Goal: Complete application form

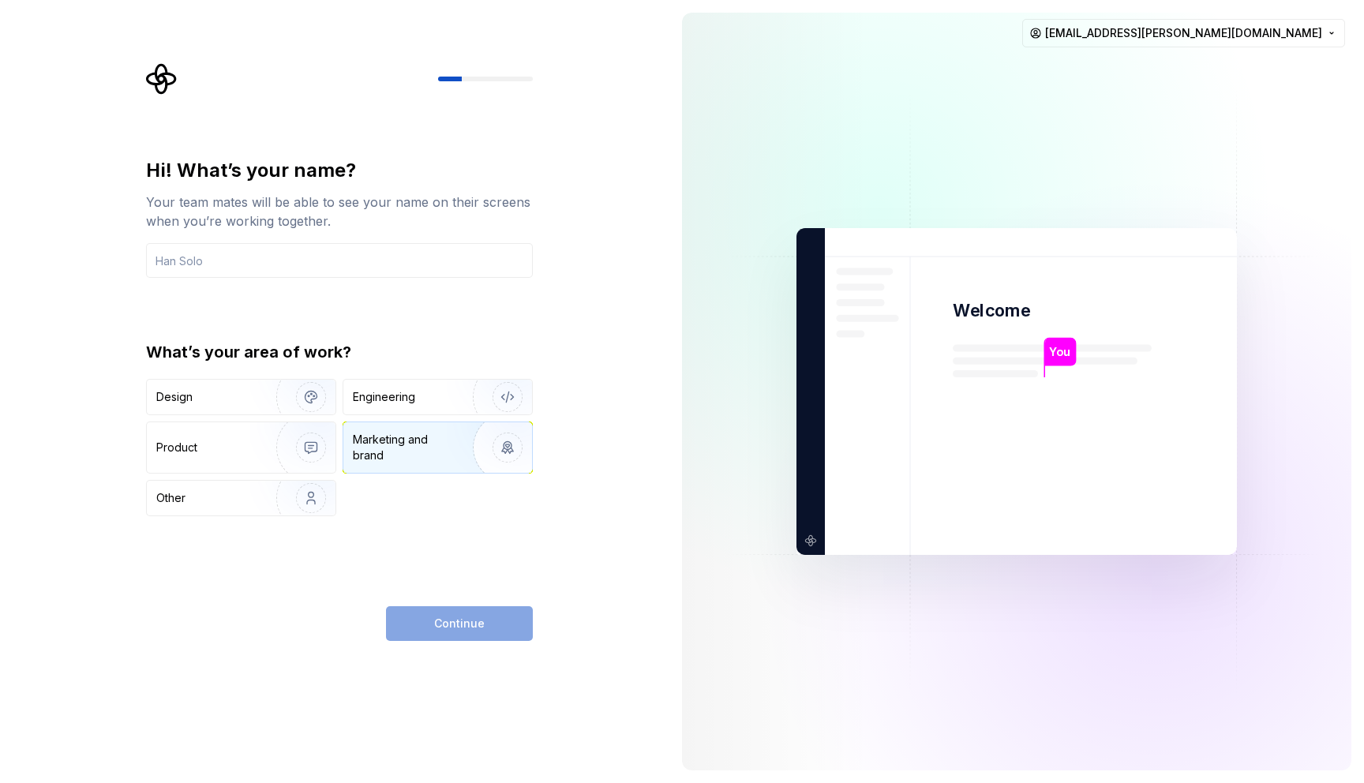
drag, startPoint x: 456, startPoint y: 393, endPoint x: 445, endPoint y: 425, distance: 34.2
click at [456, 393] on img "button" at bounding box center [497, 397] width 101 height 106
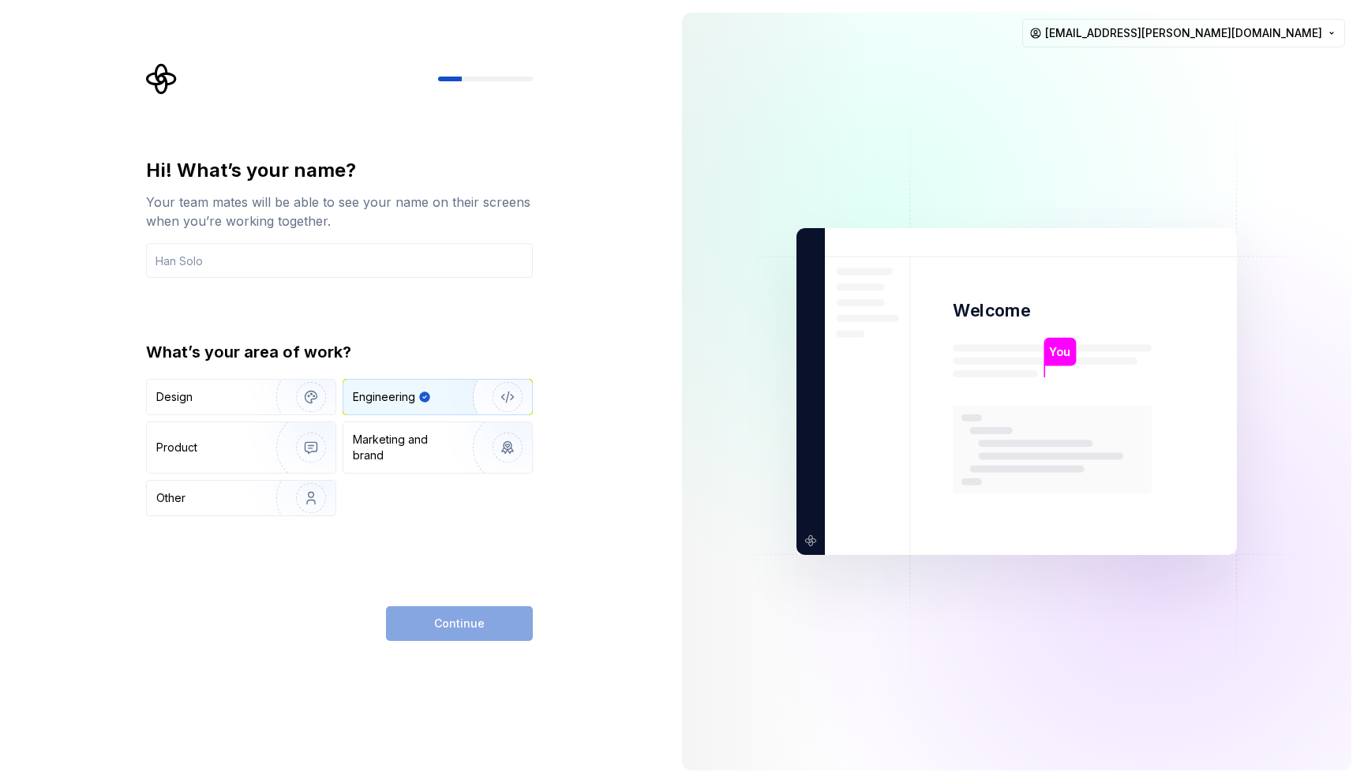
click at [234, 372] on div "What’s your area of work? Design Engineering Product Marketing and brand Other" at bounding box center [339, 428] width 387 height 175
drag, startPoint x: 238, startPoint y: 380, endPoint x: 323, endPoint y: 471, distance: 124.5
click at [238, 381] on div "Design" at bounding box center [241, 397] width 189 height 35
click at [467, 405] on img "button" at bounding box center [497, 397] width 101 height 106
click at [333, 408] on img "button" at bounding box center [300, 397] width 101 height 106
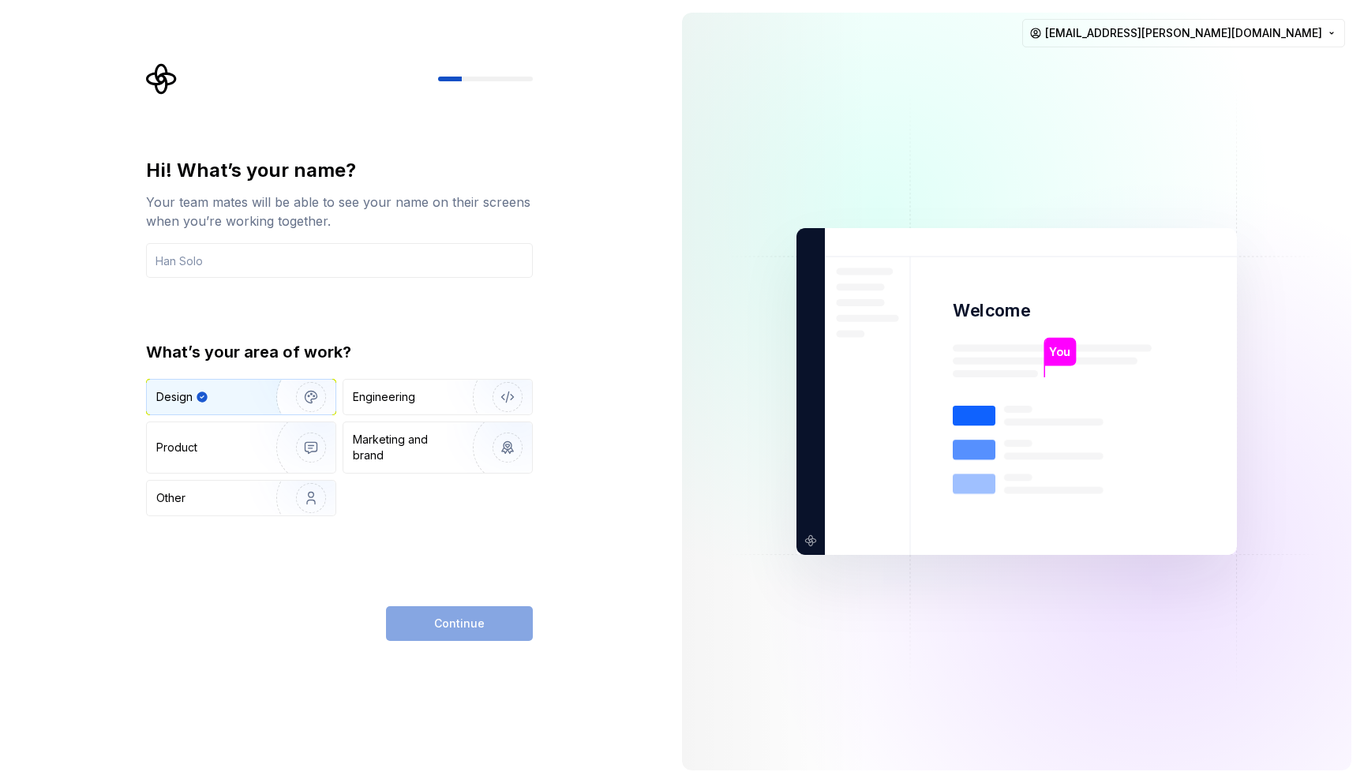
click at [473, 617] on div "Continue" at bounding box center [459, 623] width 147 height 35
click at [243, 264] on input "text" at bounding box center [339, 260] width 387 height 35
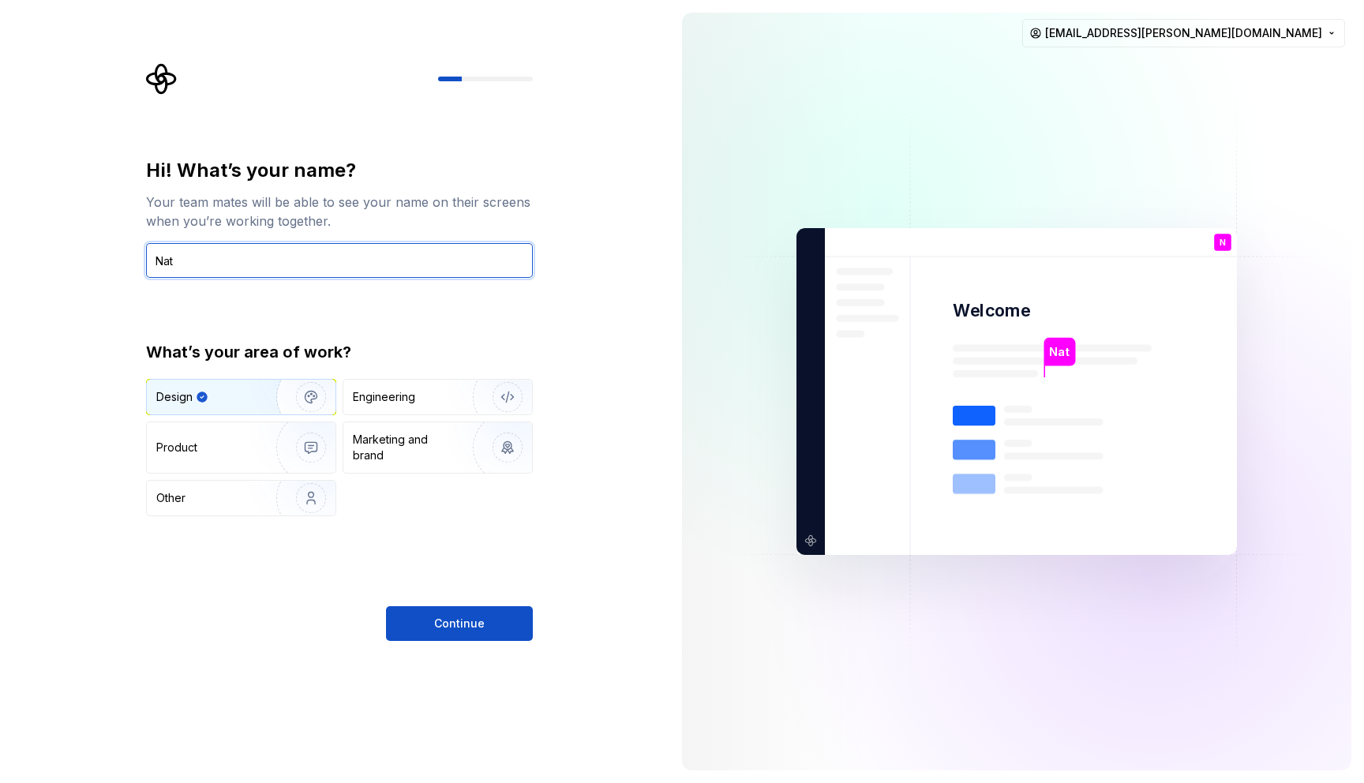
type input "Nat"
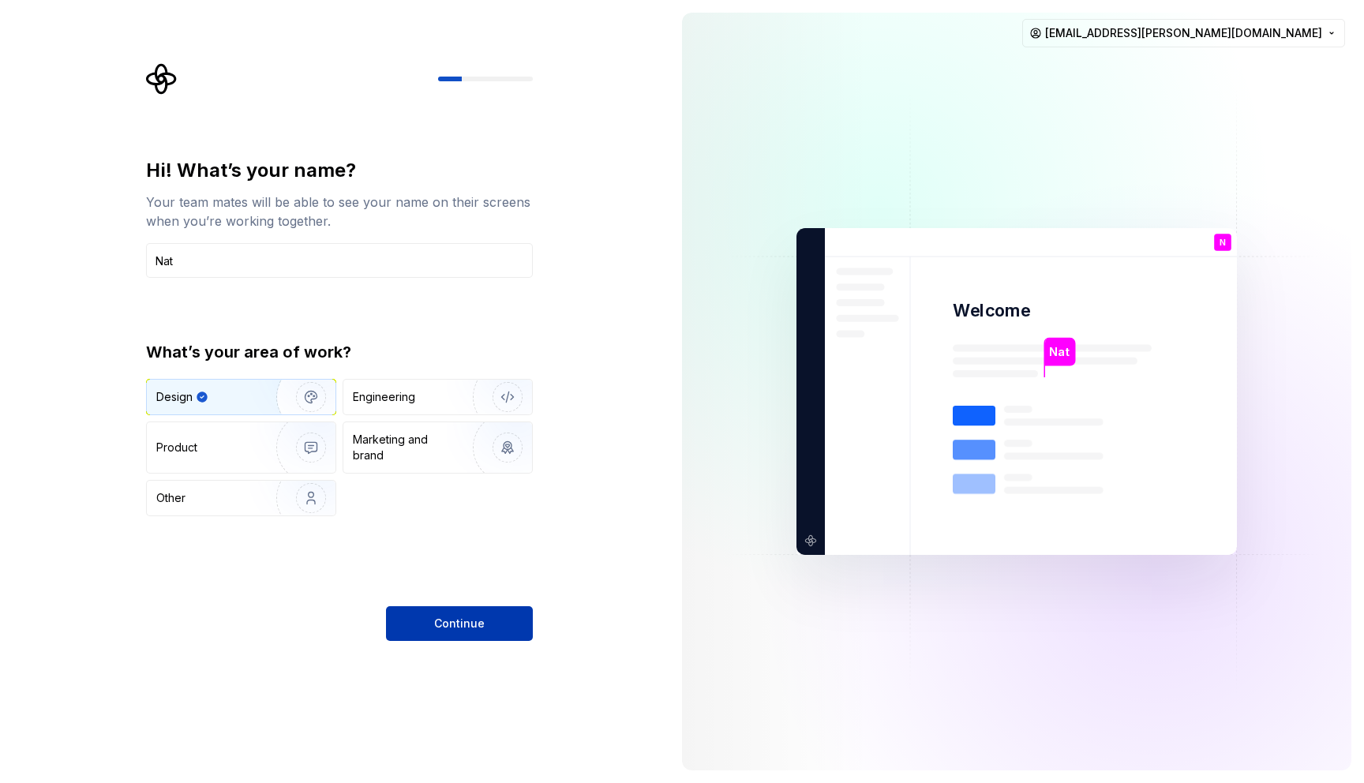
drag, startPoint x: 410, startPoint y: 594, endPoint x: 430, endPoint y: 612, distance: 26.9
click at [410, 594] on div "Hi! What’s your name? Your team mates will be able to see your name on their sc…" at bounding box center [339, 399] width 387 height 483
click at [429, 612] on button "Continue" at bounding box center [459, 623] width 147 height 35
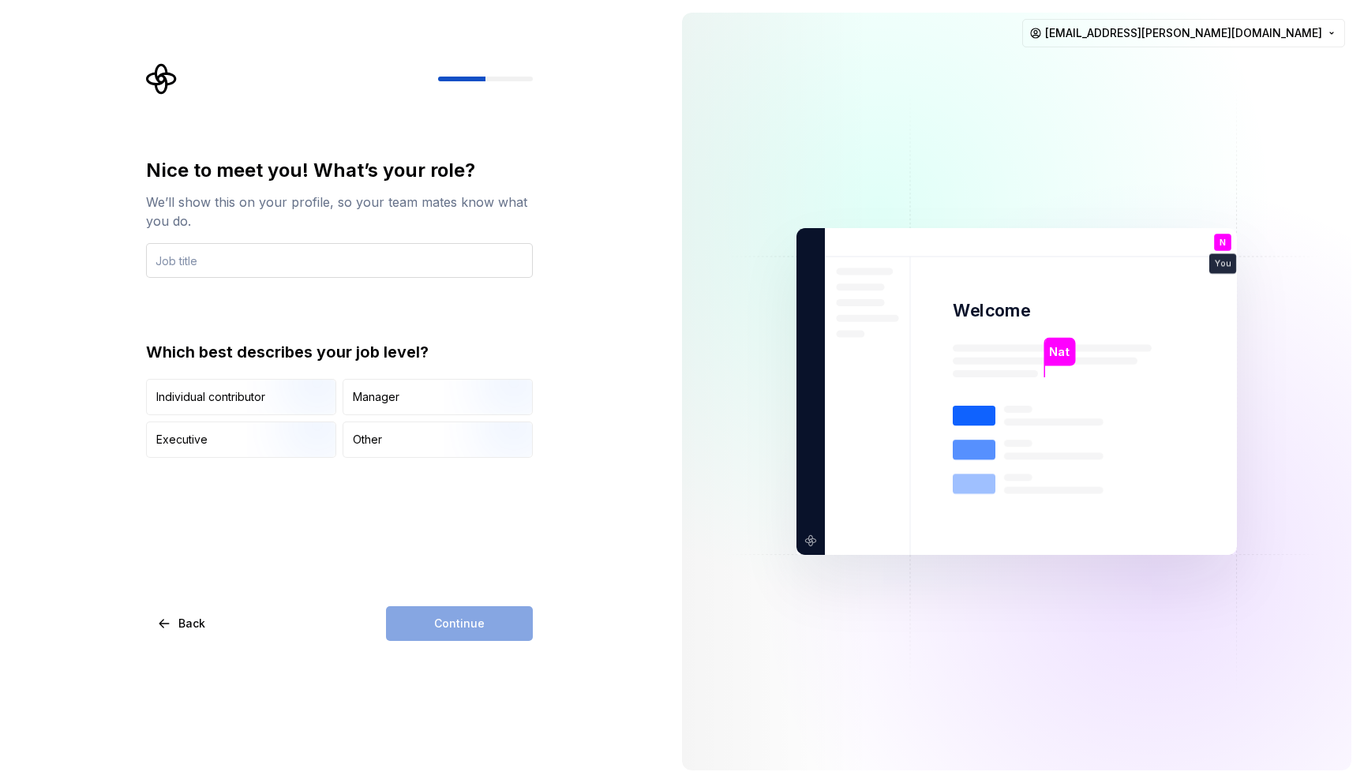
click at [264, 259] on input "text" at bounding box center [339, 260] width 387 height 35
type input "Software Engineer"
click at [451, 636] on div "Continue" at bounding box center [459, 623] width 147 height 35
click at [442, 596] on div "Nice to meet you! What’s your role? We’ll show this on your profile, so your te…" at bounding box center [339, 399] width 387 height 483
click at [385, 444] on div "Other" at bounding box center [437, 439] width 189 height 35
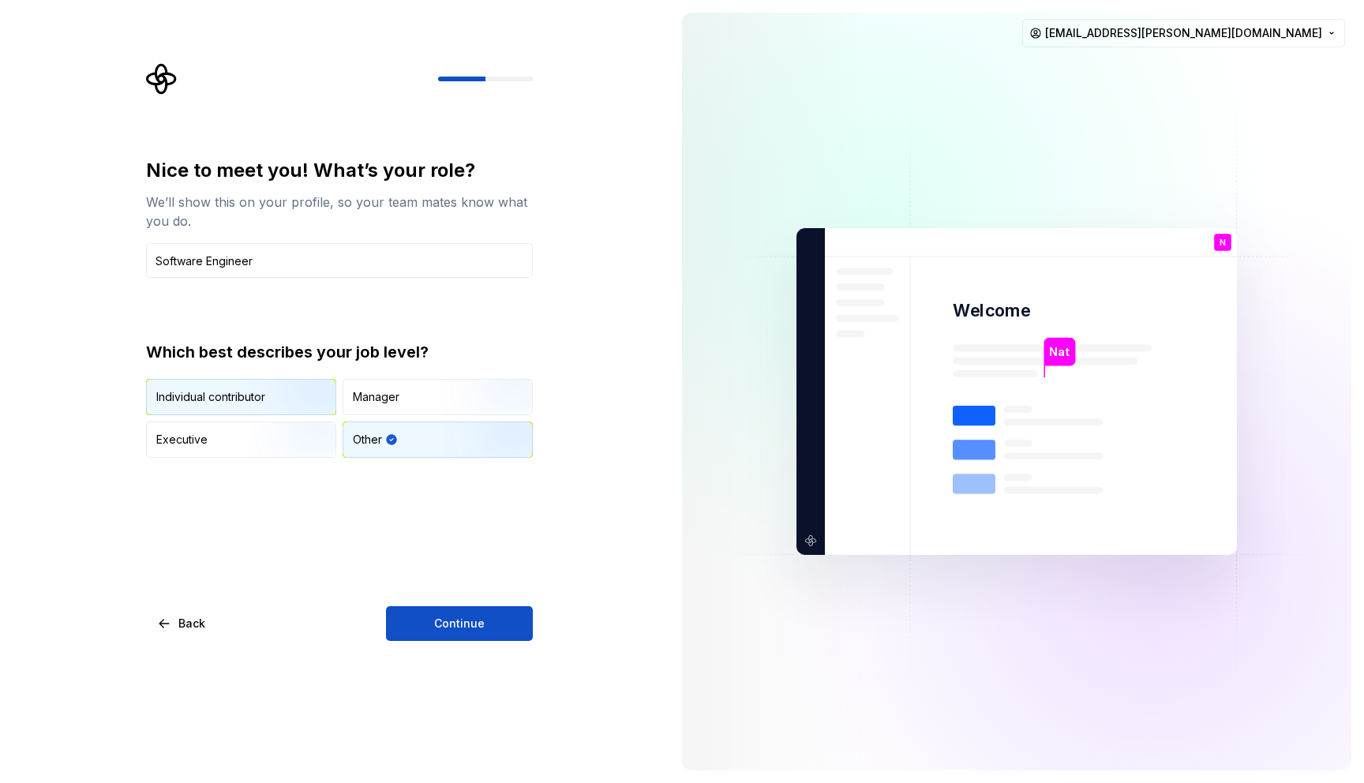
click at [259, 396] on img "button" at bounding box center [297, 417] width 101 height 106
click at [425, 608] on button "Continue" at bounding box center [459, 623] width 147 height 35
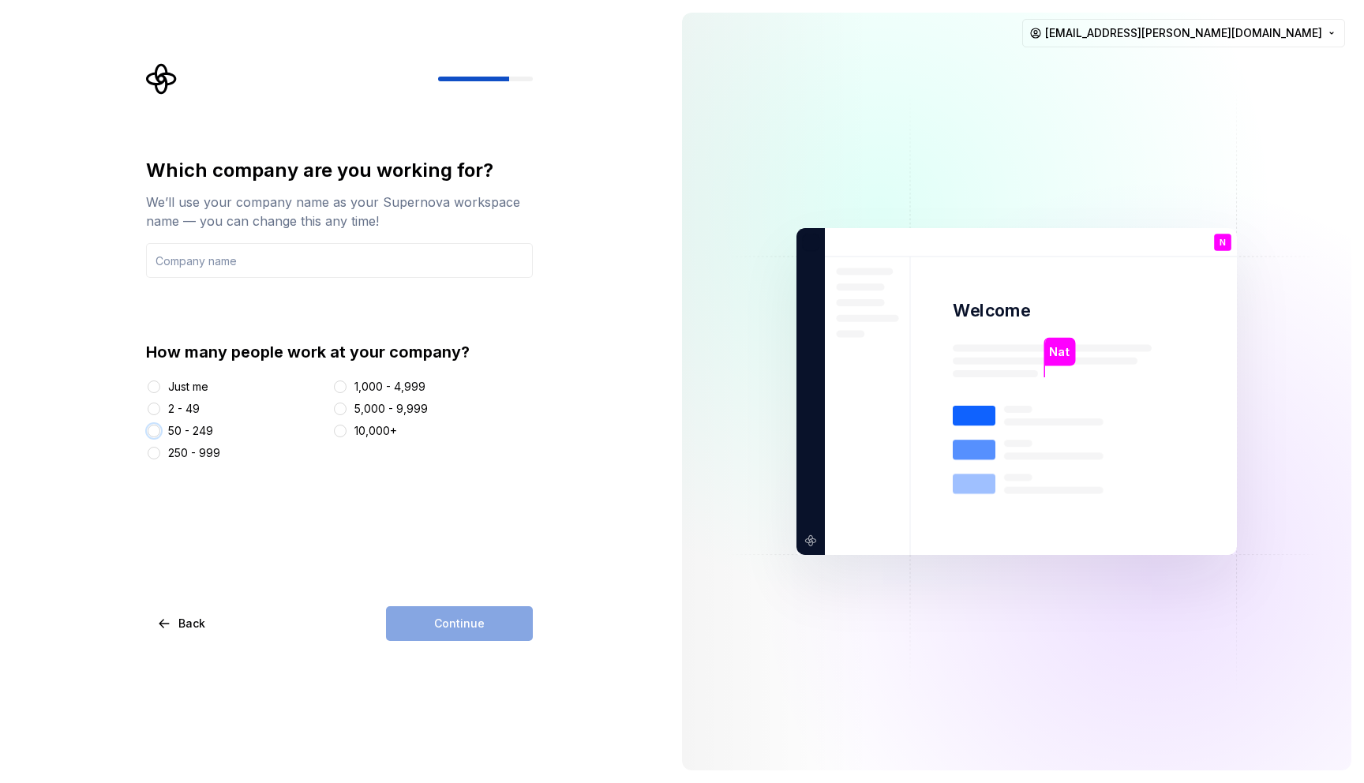
click at [154, 429] on button "50 - 249" at bounding box center [154, 431] width 13 height 13
click at [335, 386] on button "1,000 - 4,999" at bounding box center [340, 386] width 13 height 13
click at [294, 252] on input "text" at bounding box center [339, 260] width 387 height 35
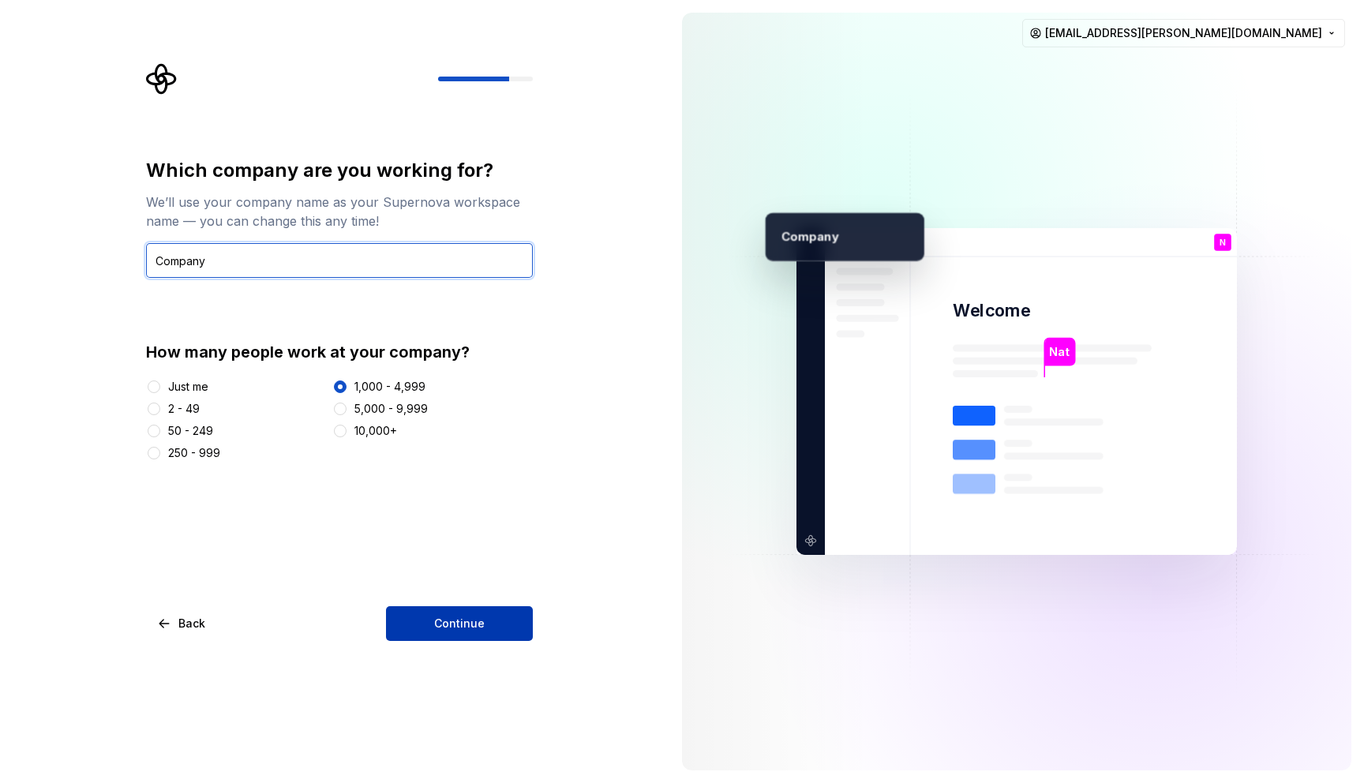
type input "Company"
click at [478, 616] on span "Continue" at bounding box center [459, 624] width 51 height 16
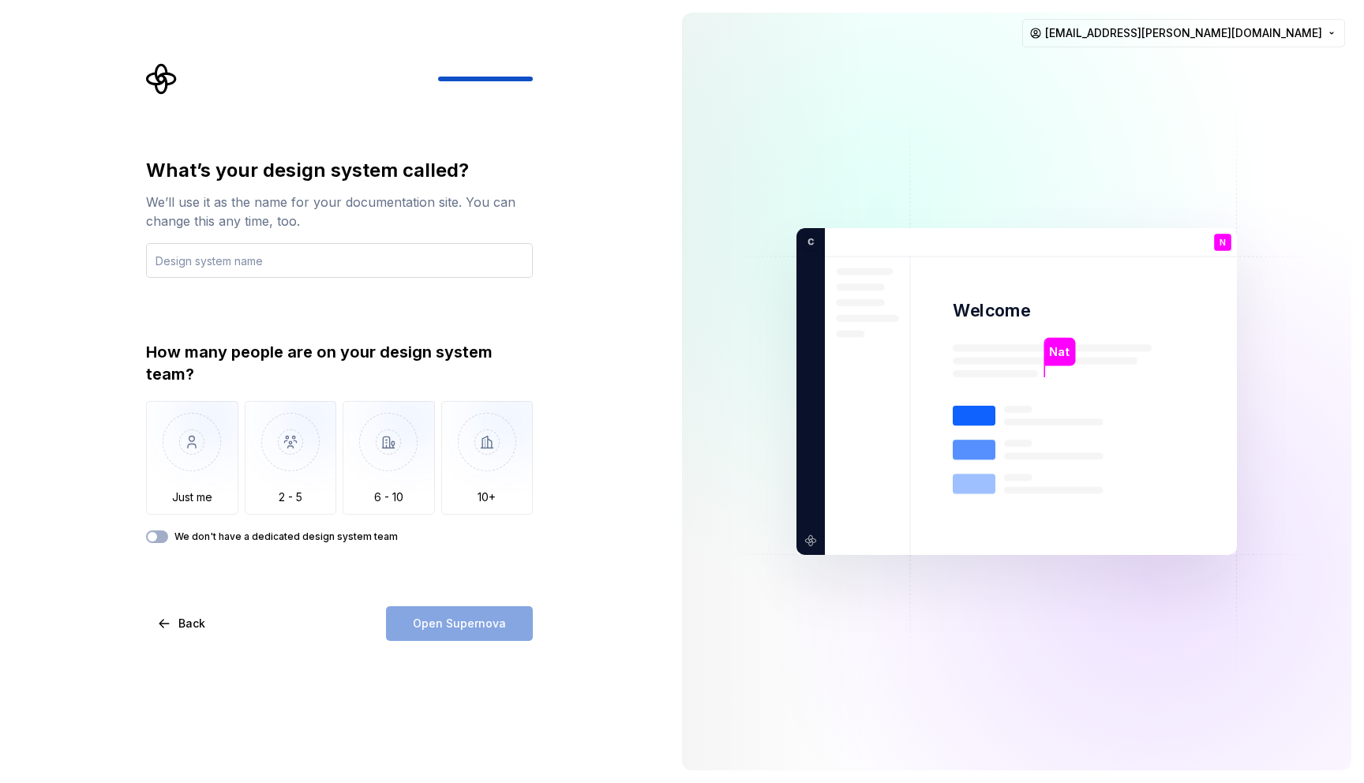
click at [360, 246] on input "text" at bounding box center [339, 260] width 387 height 35
type input "e"
type input "Design system name"
click at [348, 481] on img "button" at bounding box center [388, 454] width 92 height 106
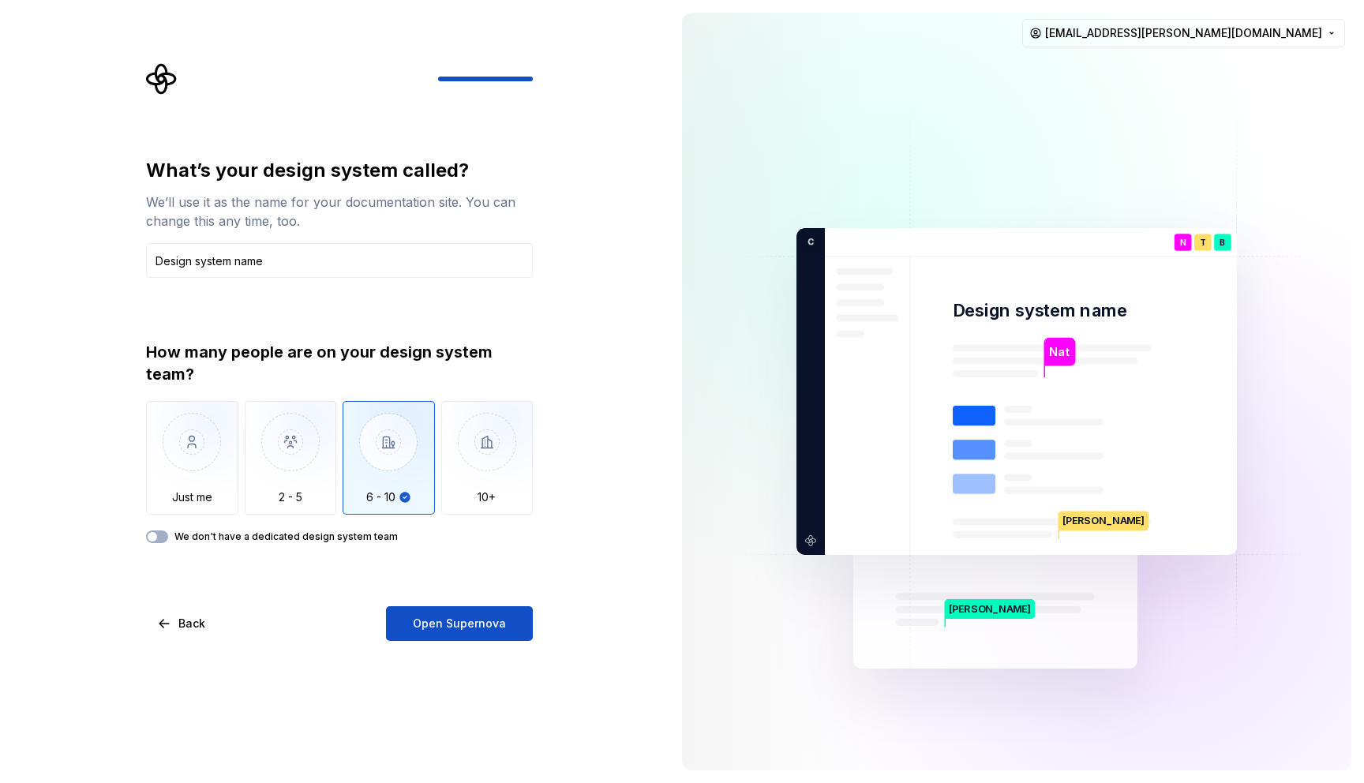
drag, startPoint x: 465, startPoint y: 627, endPoint x: 365, endPoint y: 640, distance: 100.3
click at [465, 627] on span "Open Supernova" at bounding box center [459, 624] width 93 height 16
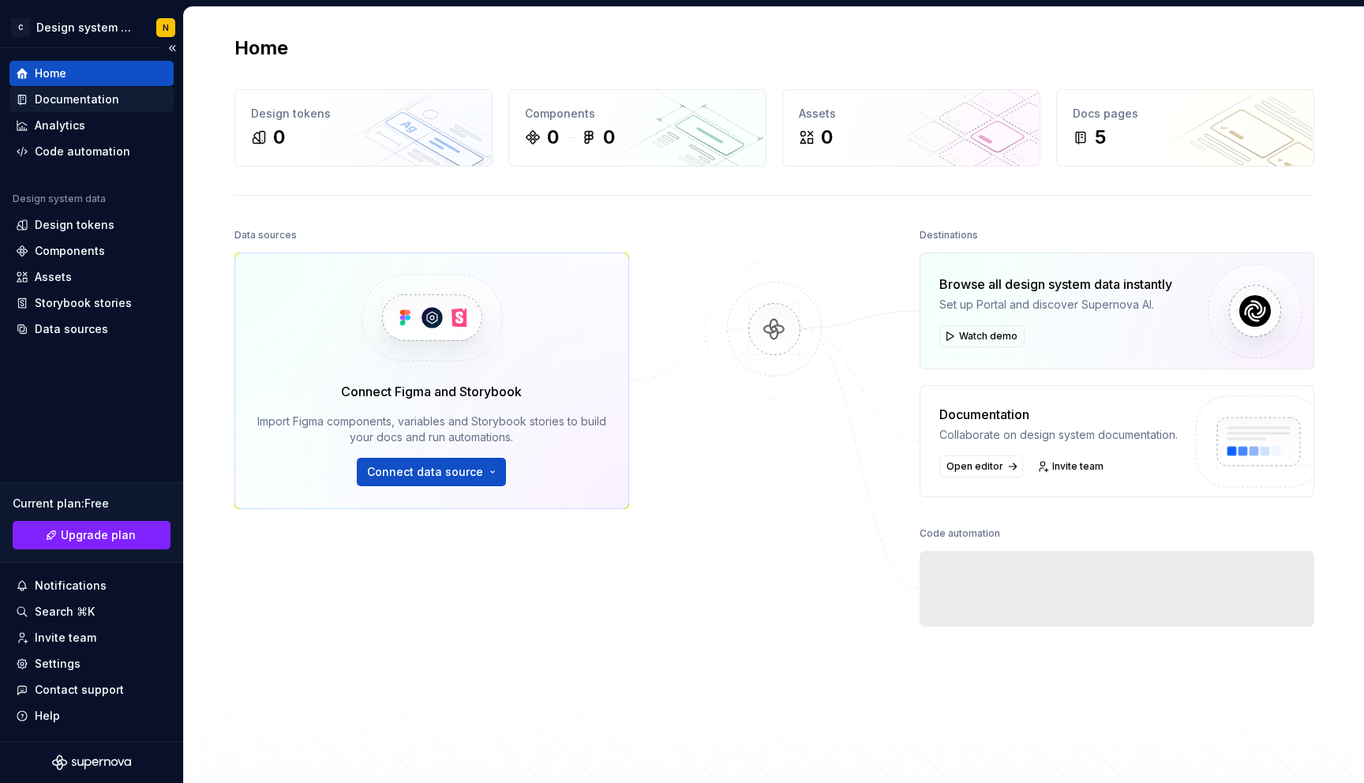
click at [118, 92] on div "Documentation" at bounding box center [92, 100] width 152 height 16
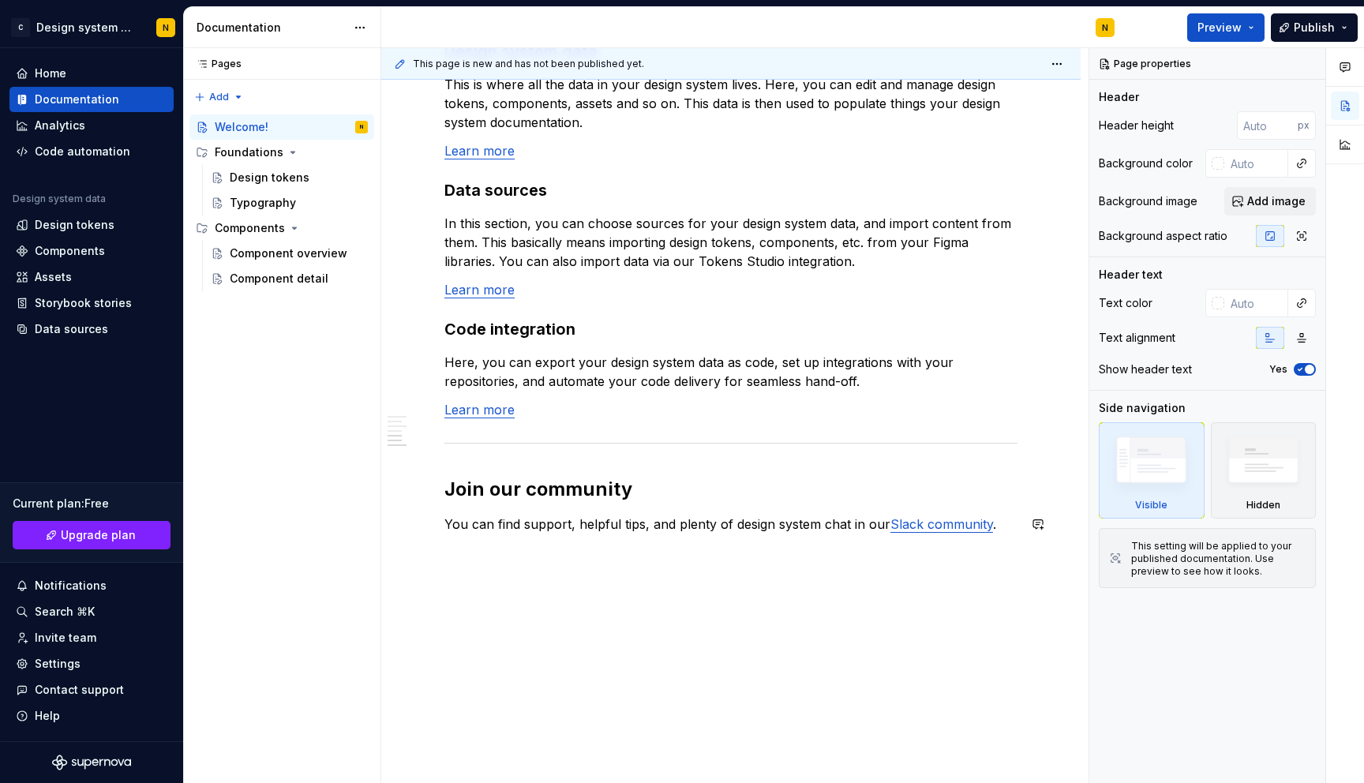
scroll to position [1248, 0]
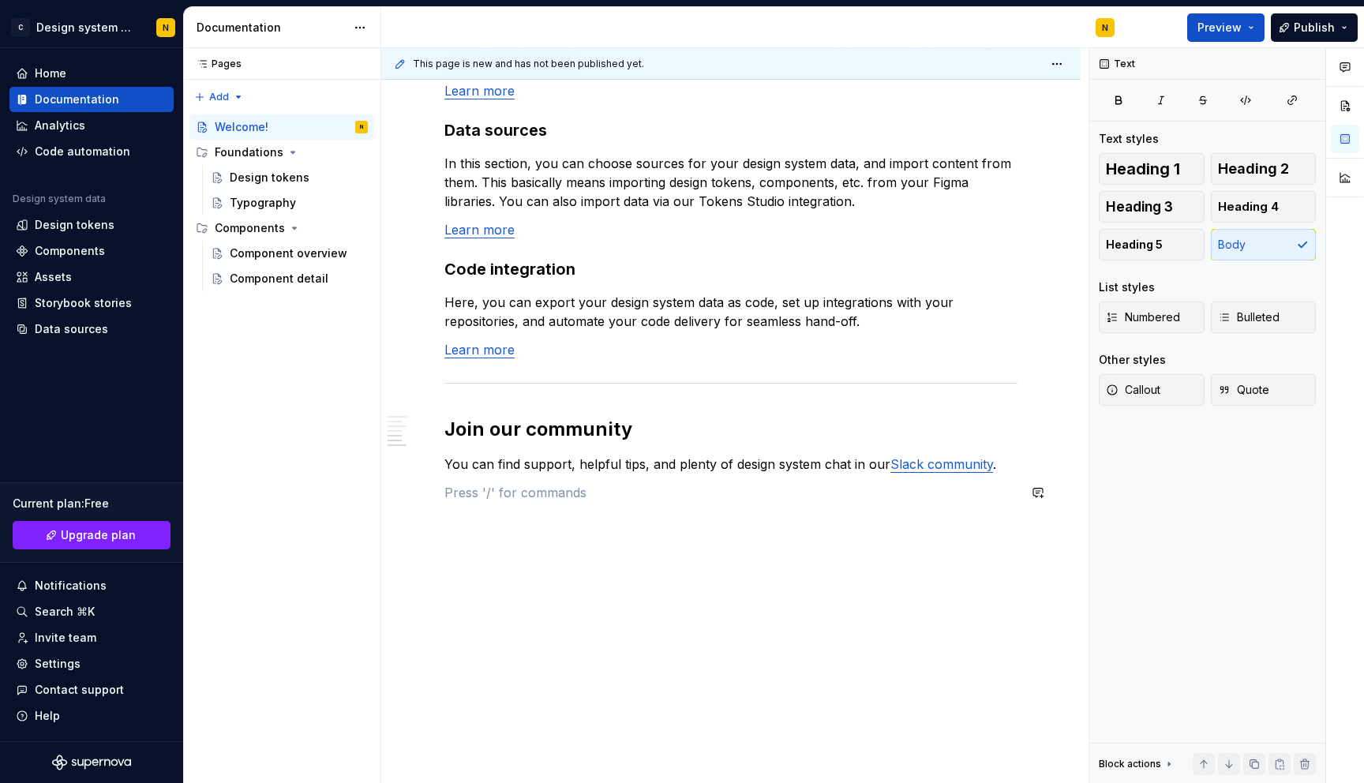
click at [560, 455] on p "You can find support, helpful tips, and plenty of design system chat in our Sla…" at bounding box center [730, 464] width 573 height 19
click at [296, 180] on div "Design tokens" at bounding box center [270, 178] width 80 height 16
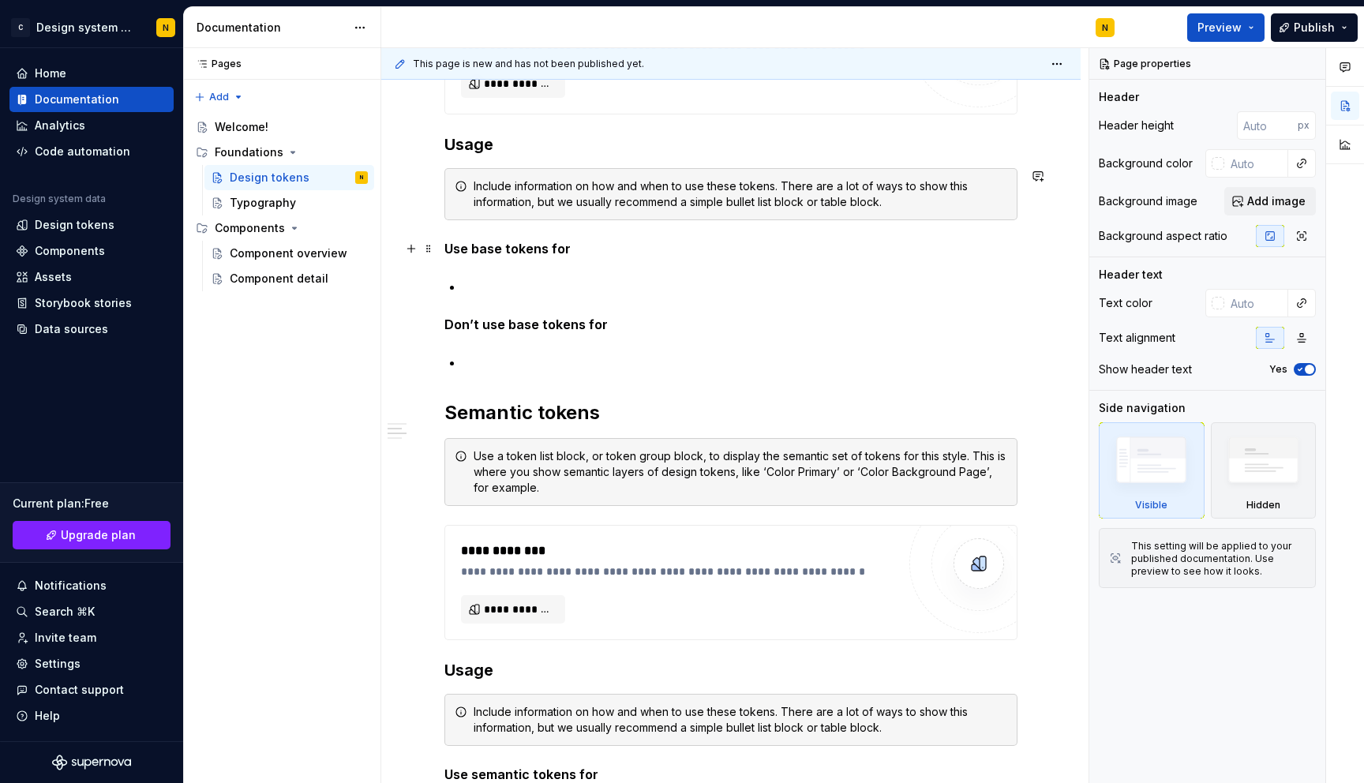
scroll to position [802, 0]
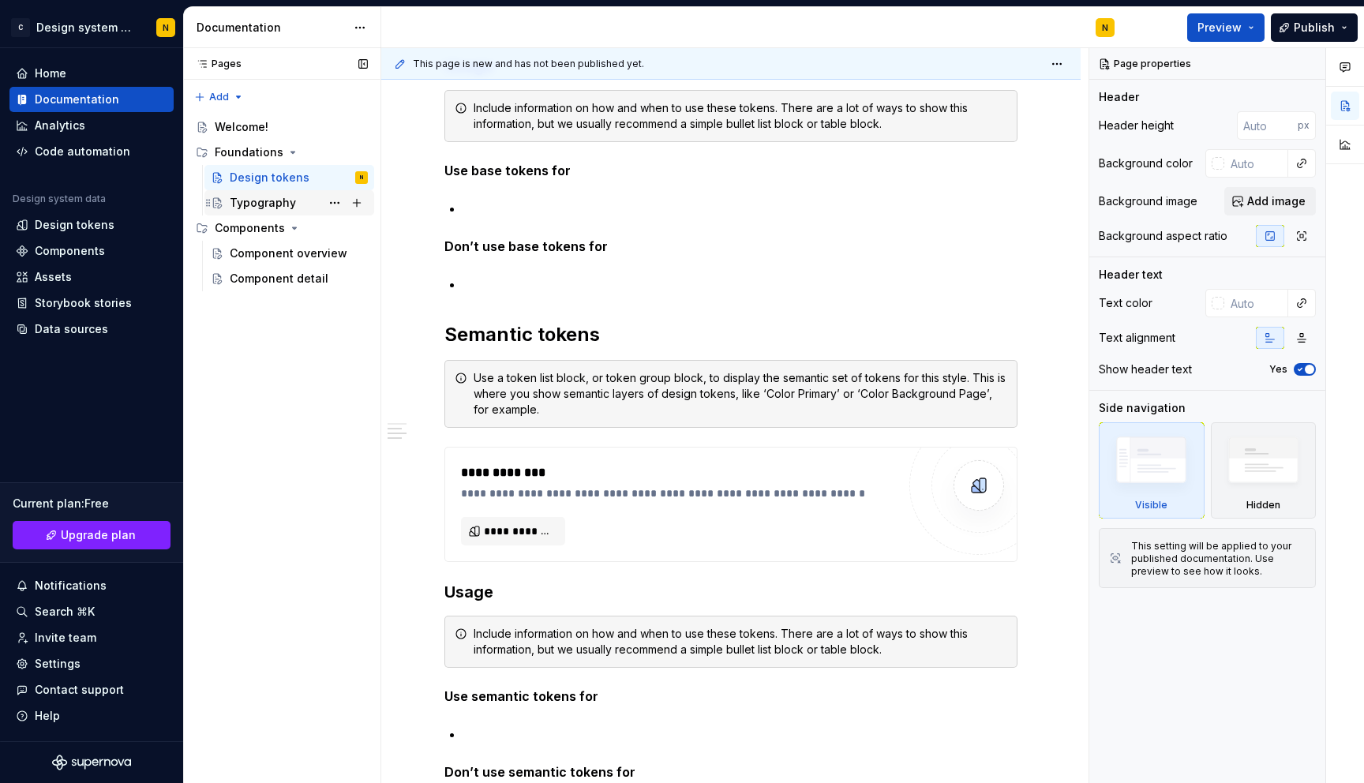
click at [290, 205] on div "Typography" at bounding box center [263, 203] width 66 height 16
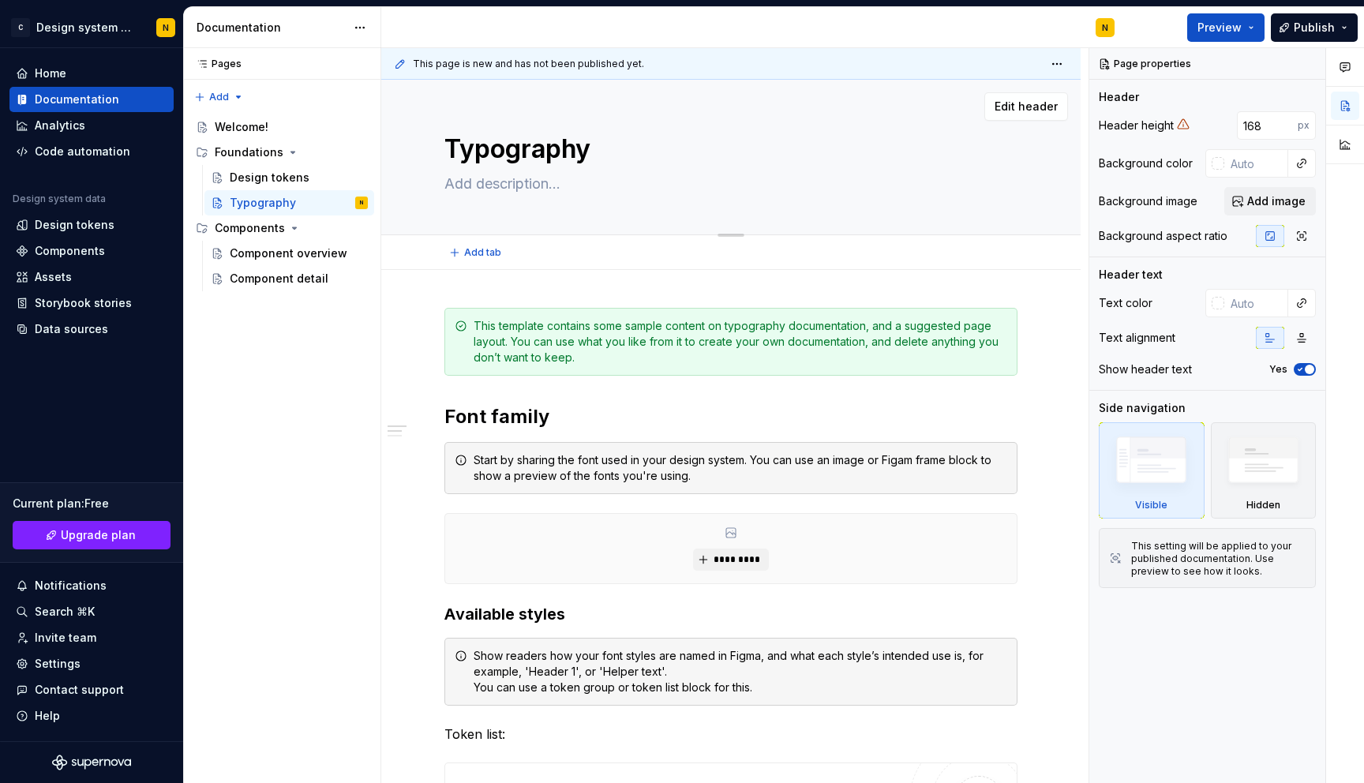
click at [537, 183] on textarea at bounding box center [727, 183] width 573 height 25
type textarea "*"
type textarea "T"
type textarea "*"
type textarea "Ti"
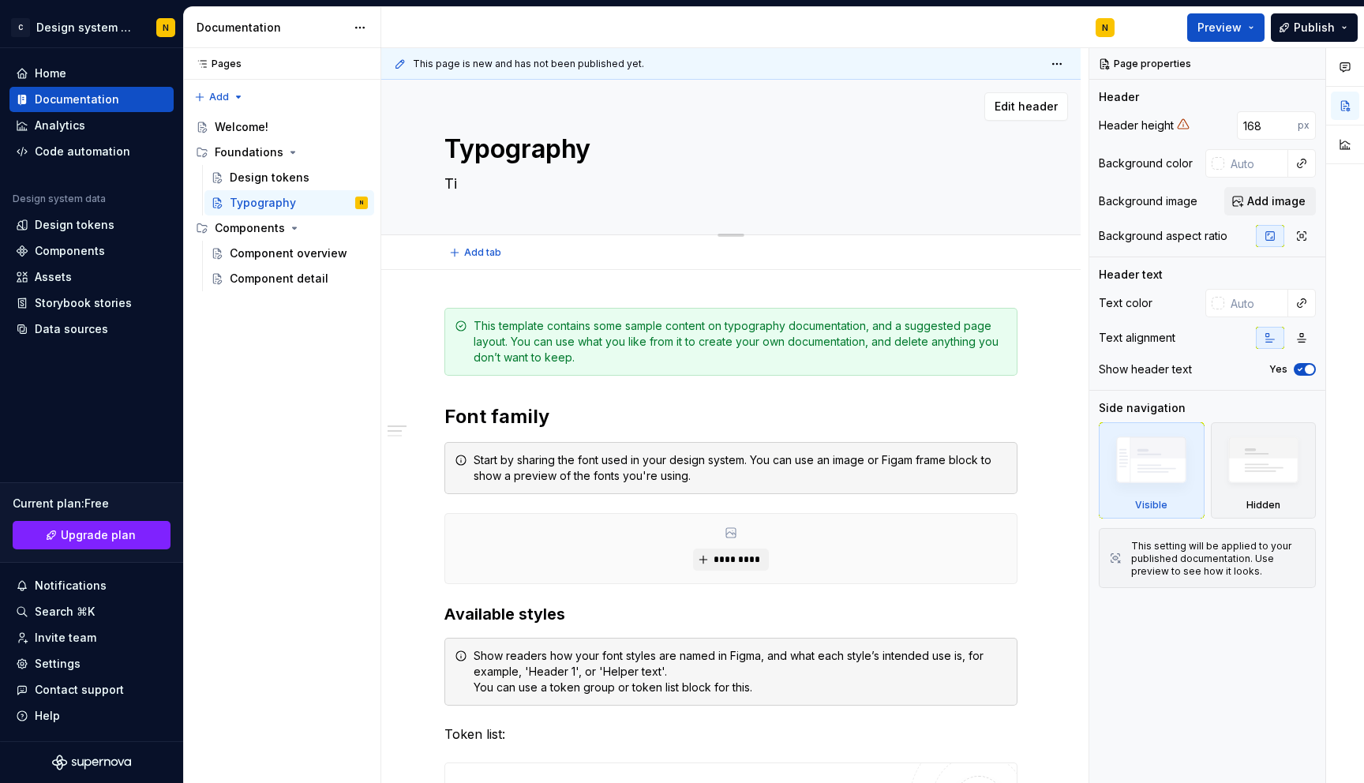
type textarea "*"
type textarea "Tip"
type textarea "*"
type textarea "Tipo"
type textarea "*"
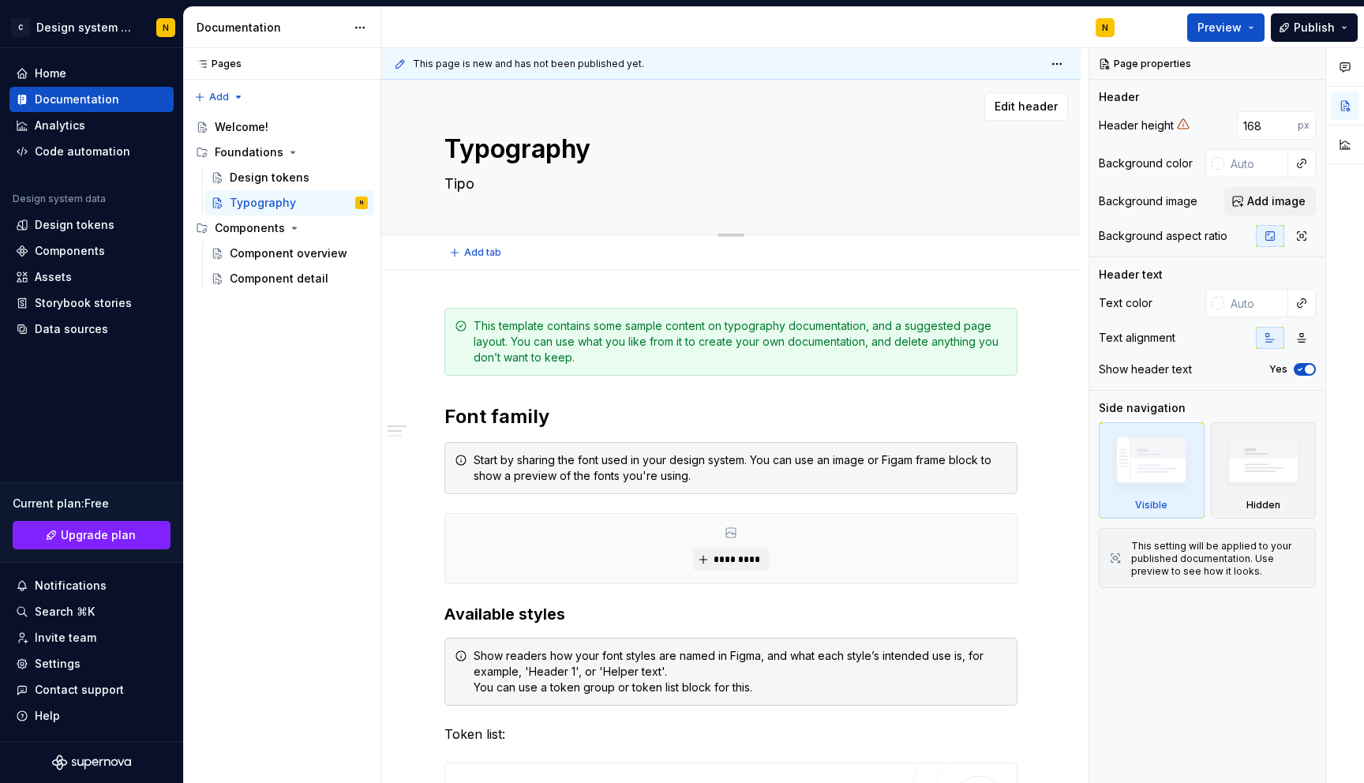
type textarea "Tipog"
type textarea "*"
type textarea "Tipogr"
type textarea "*"
type textarea "Tipogra"
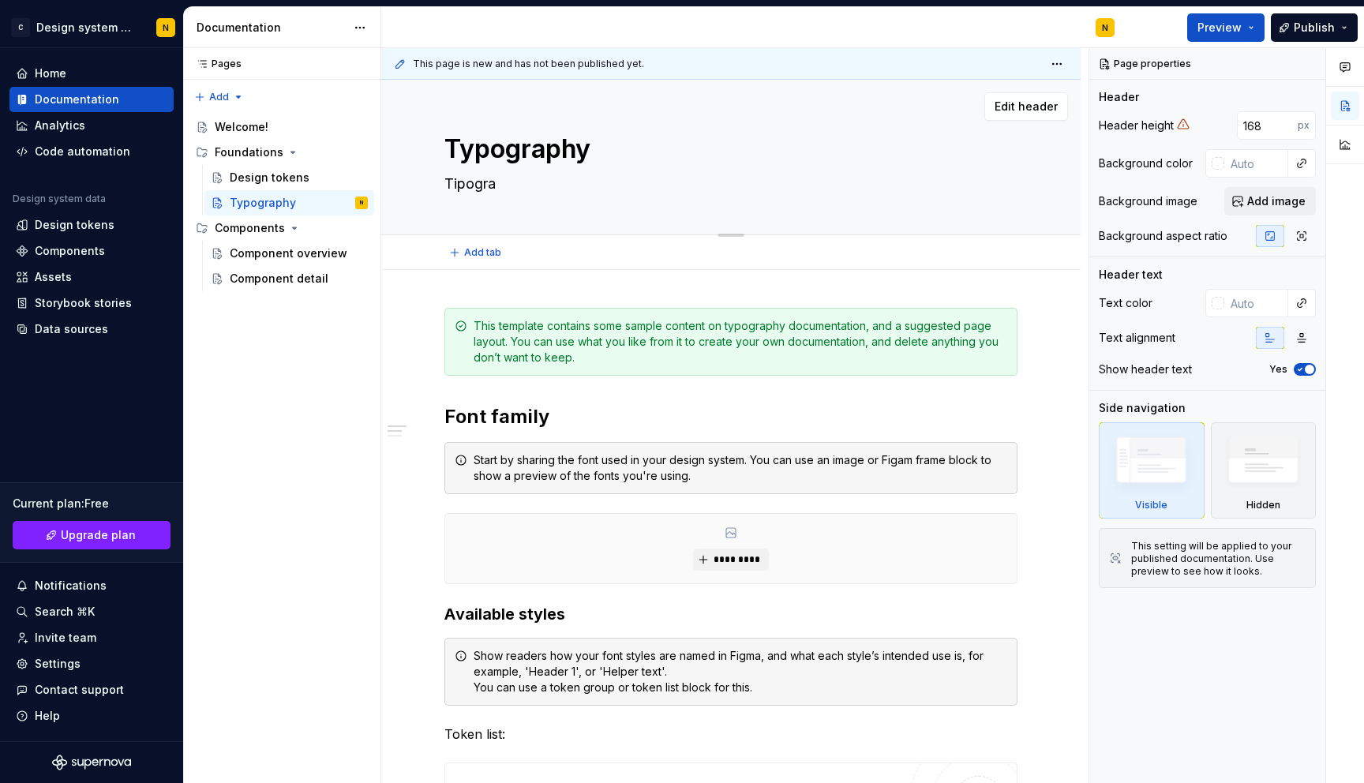
type textarea "*"
type textarea "Tipograp"
type textarea "*"
type textarea "Tipograph"
type textarea "*"
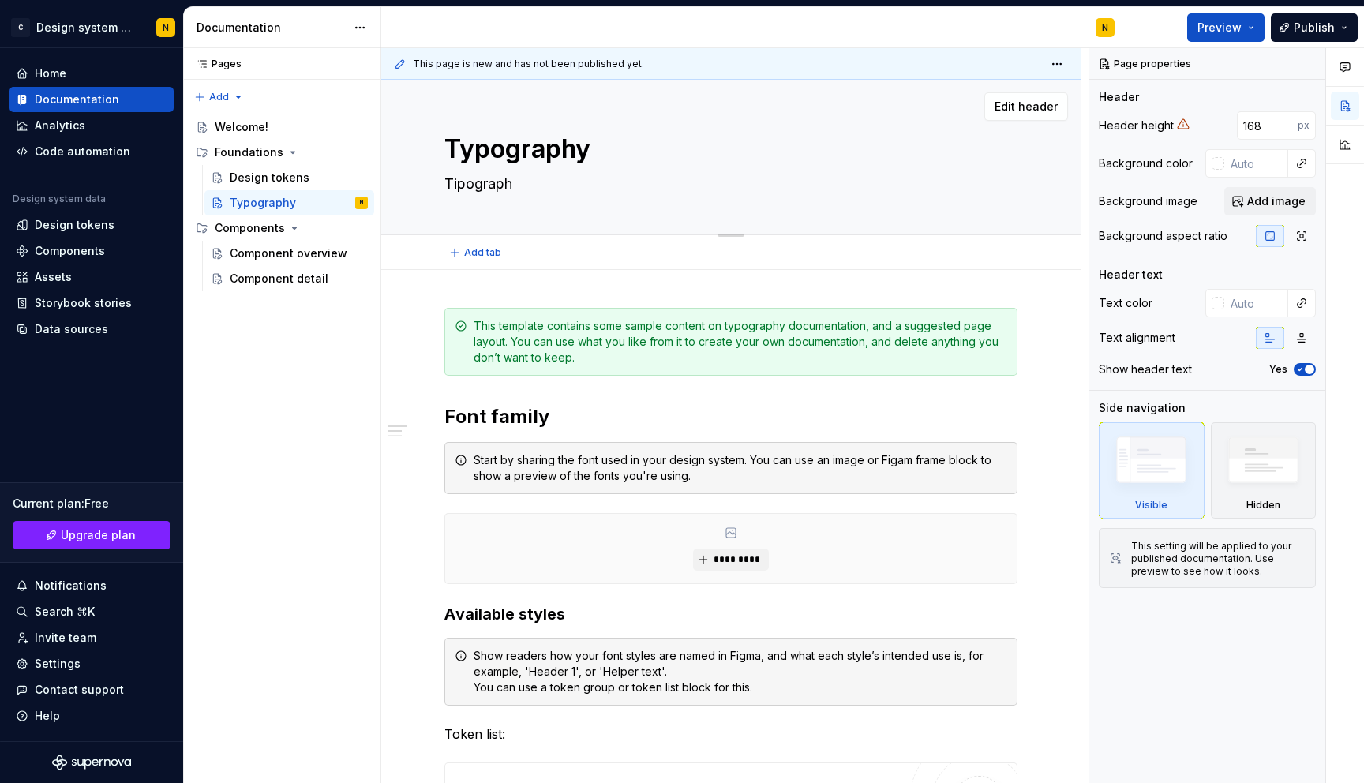
type textarea "Tipography"
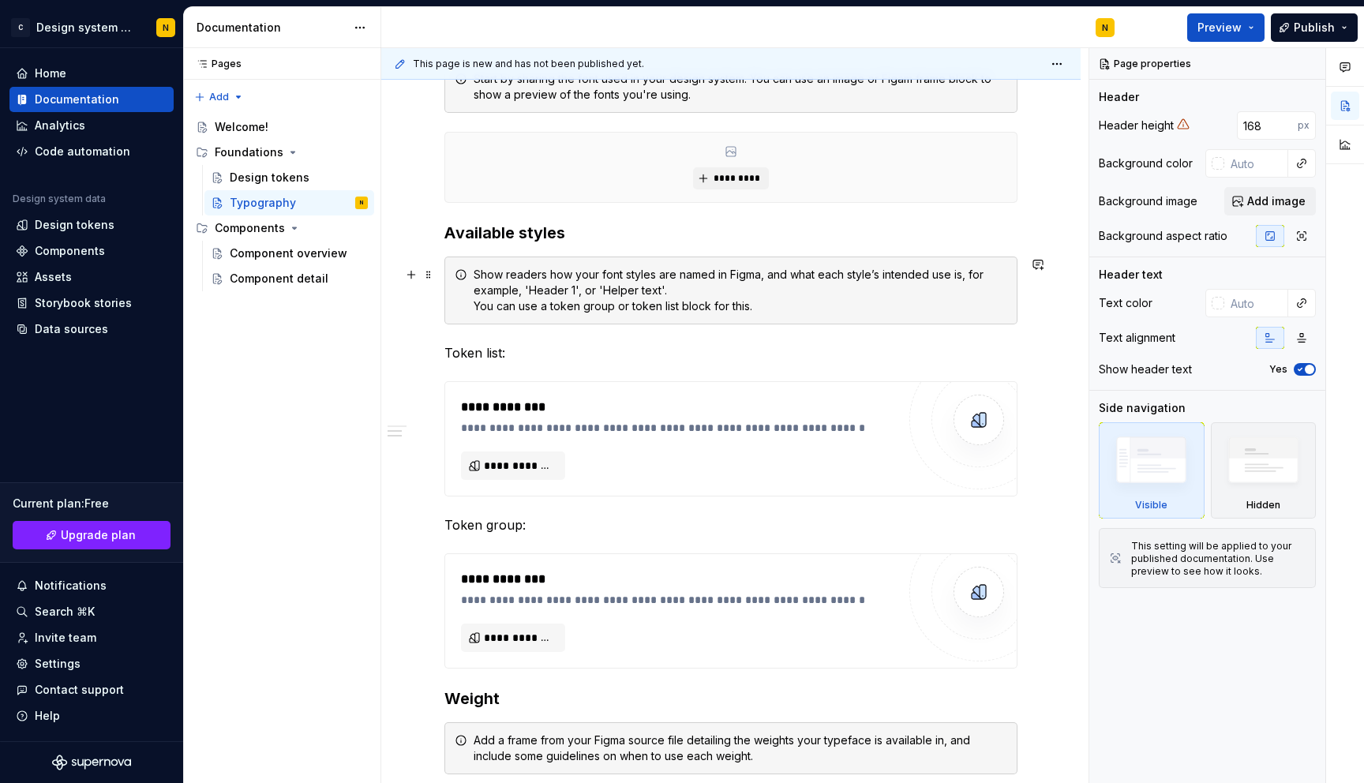
scroll to position [287, 0]
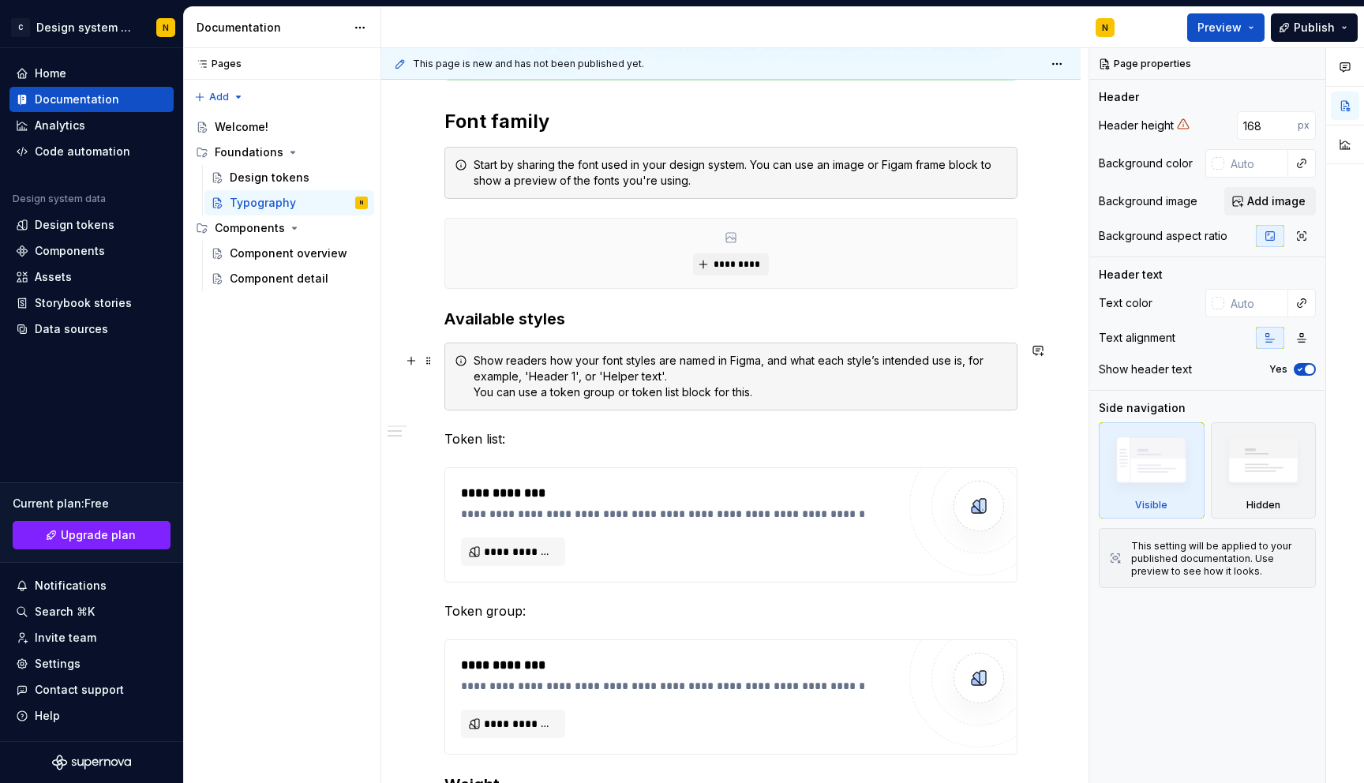
type textarea "*"
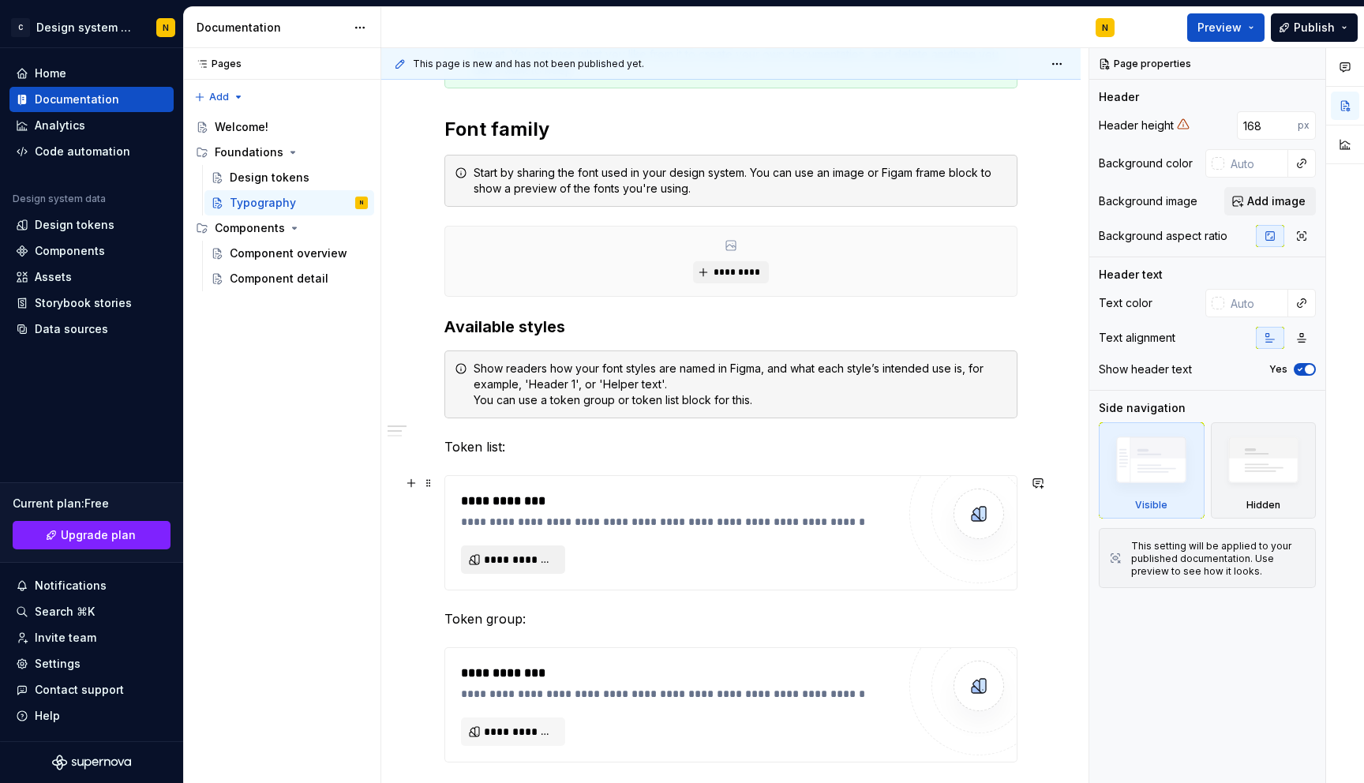
type textarea "Tipography"
click at [495, 563] on span "**********" at bounding box center [519, 560] width 71 height 16
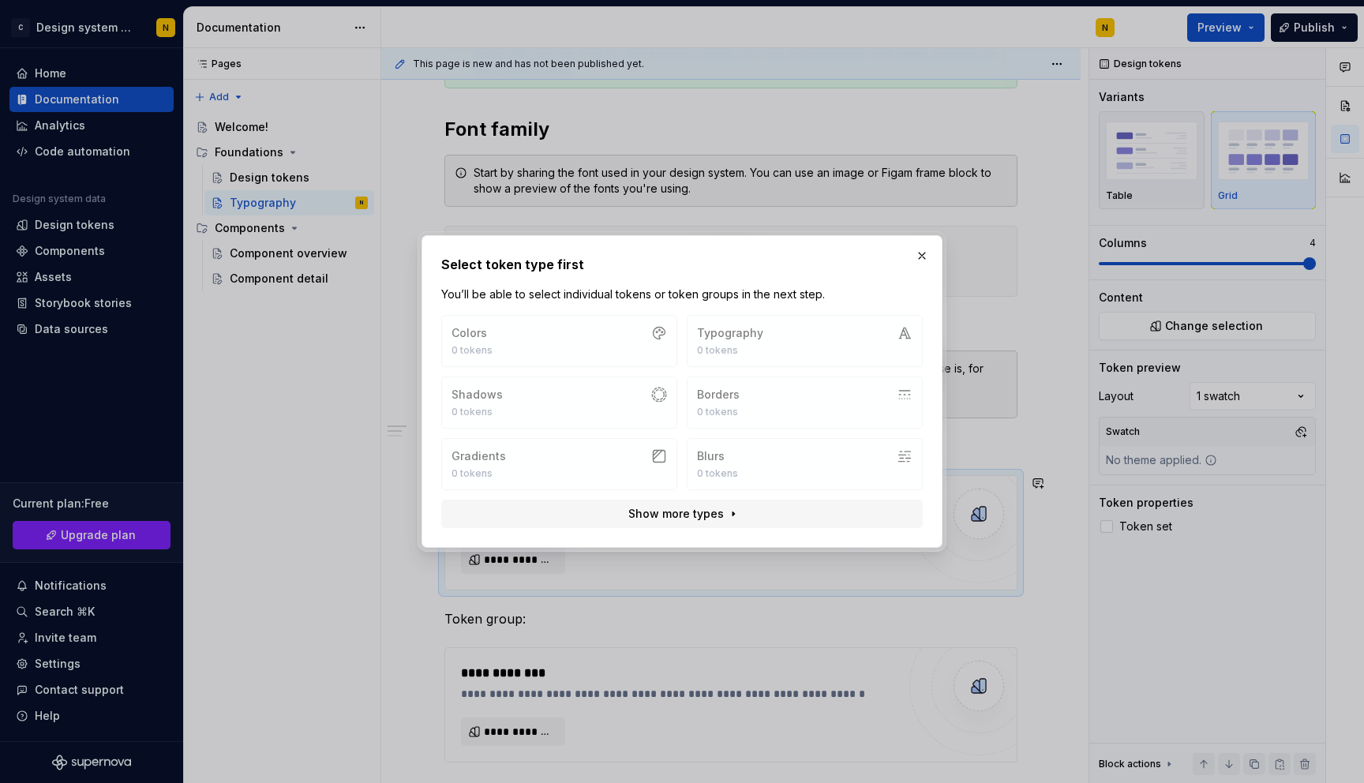
click at [552, 340] on div "Colors 0 tokens Typography 0 tokens Shadows 0 tokens Borders 0 tokens Gradients…" at bounding box center [681, 402] width 481 height 175
click at [724, 521] on button "Show more types" at bounding box center [681, 514] width 481 height 28
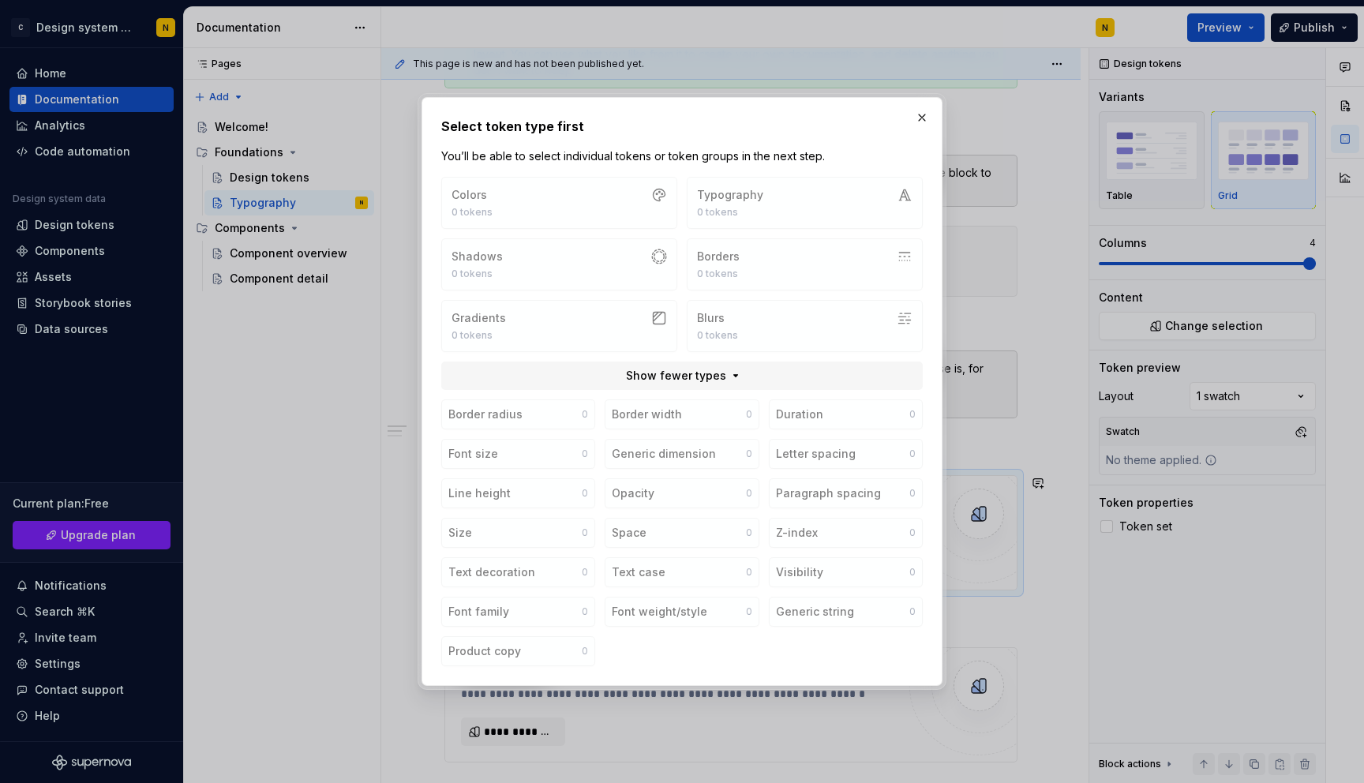
click at [772, 198] on div "Colors 0 tokens Typography 0 tokens Shadows 0 tokens Borders 0 tokens Gradients…" at bounding box center [681, 264] width 481 height 175
click at [929, 116] on button "button" at bounding box center [922, 118] width 22 height 22
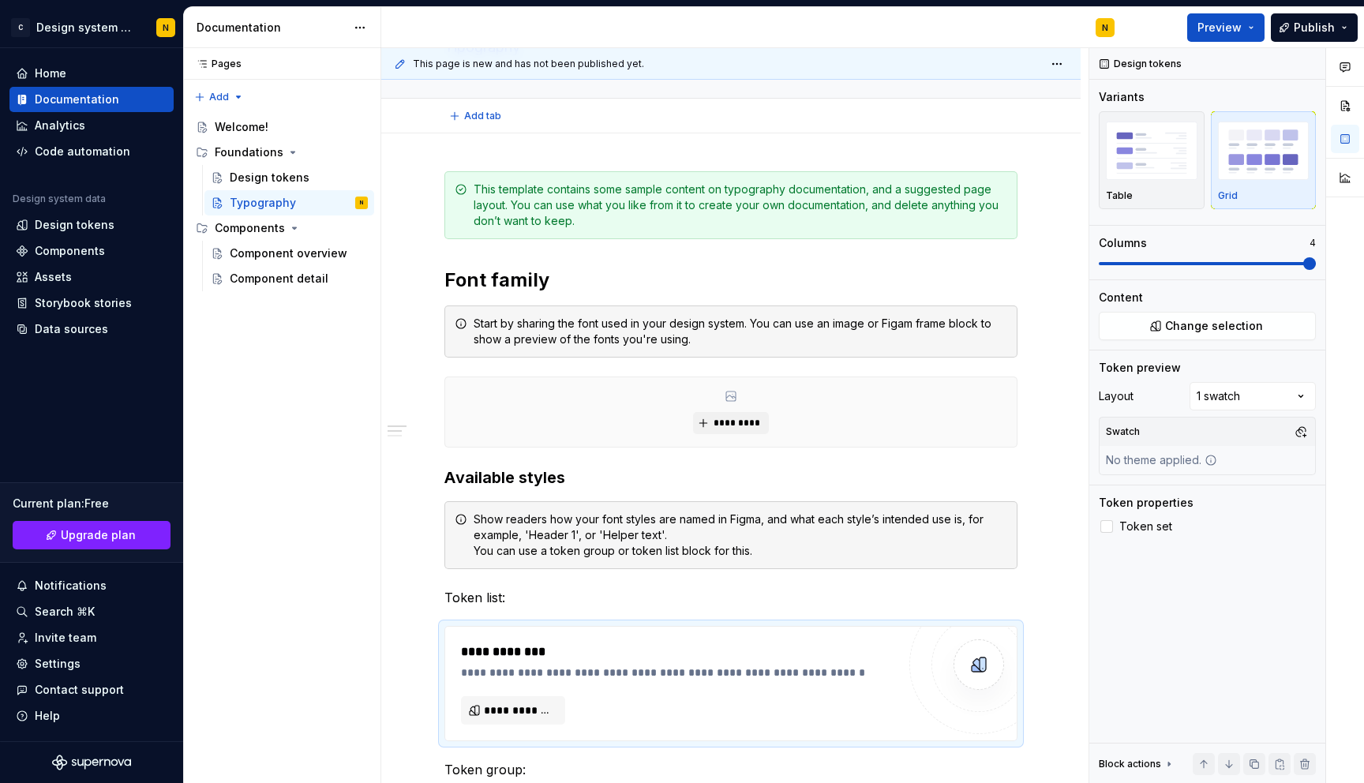
scroll to position [0, 0]
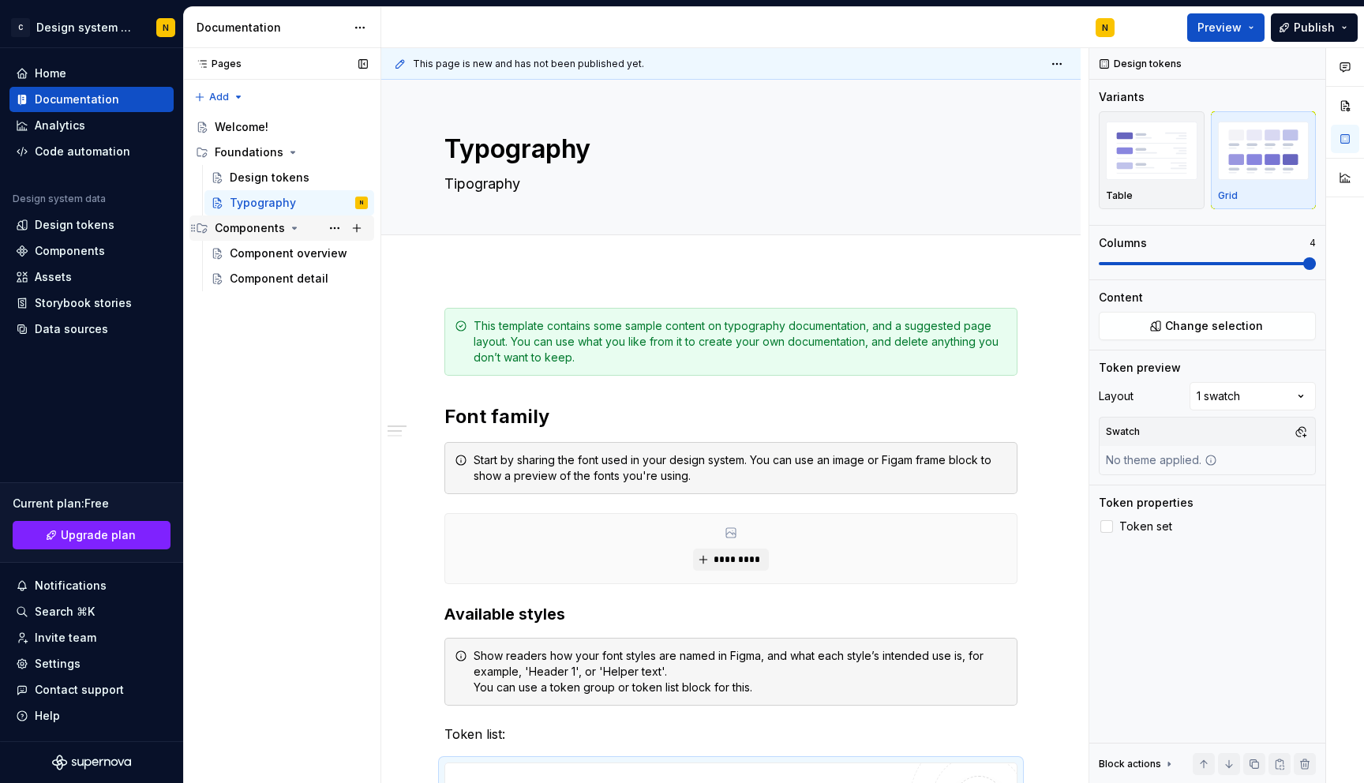
click at [253, 236] on div "Components" at bounding box center [291, 228] width 153 height 22
click at [255, 234] on div "Components" at bounding box center [250, 228] width 70 height 16
click at [261, 268] on div "Component detail" at bounding box center [299, 279] width 138 height 22
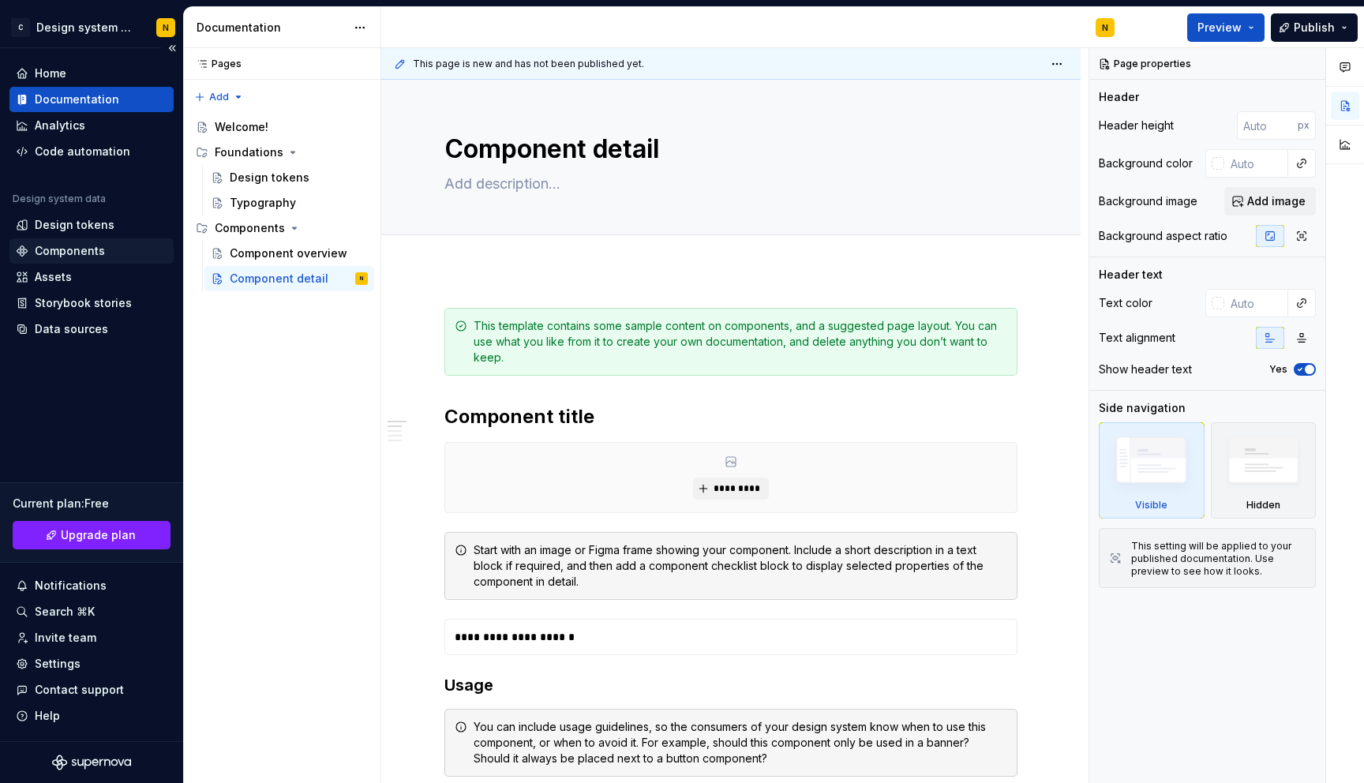
click at [85, 255] on div "Components" at bounding box center [70, 251] width 70 height 16
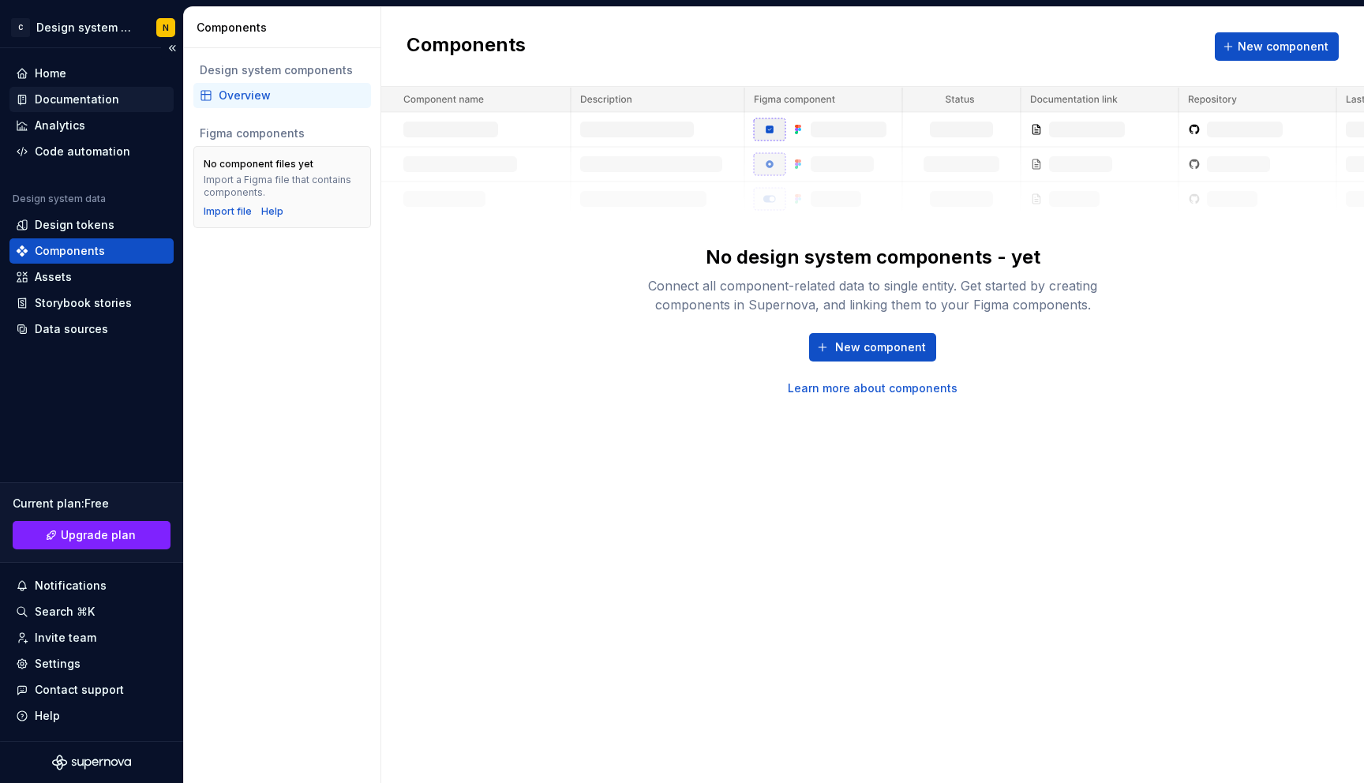
click at [114, 95] on div "Documentation" at bounding box center [77, 100] width 84 height 16
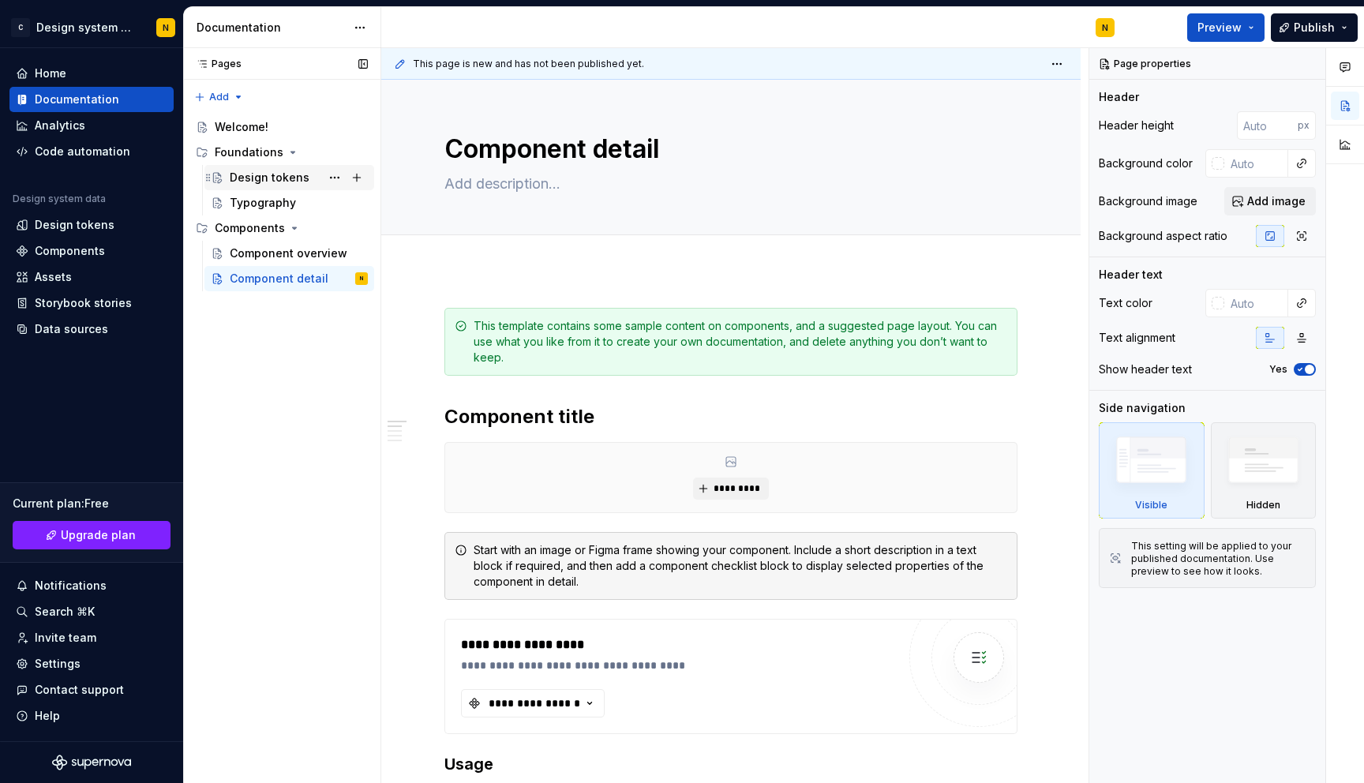
click at [253, 166] on div "Design tokens" at bounding box center [289, 177] width 170 height 25
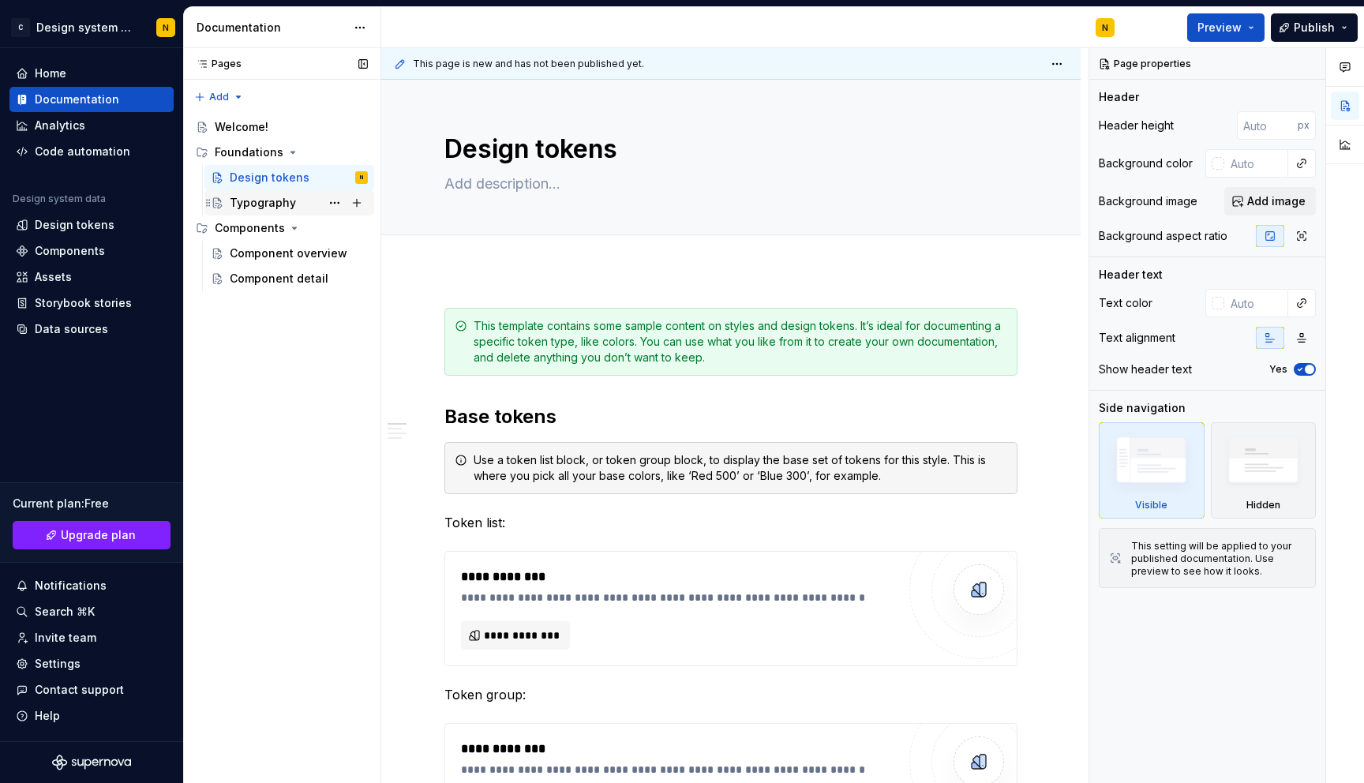
click at [285, 204] on div "Typography" at bounding box center [263, 203] width 66 height 16
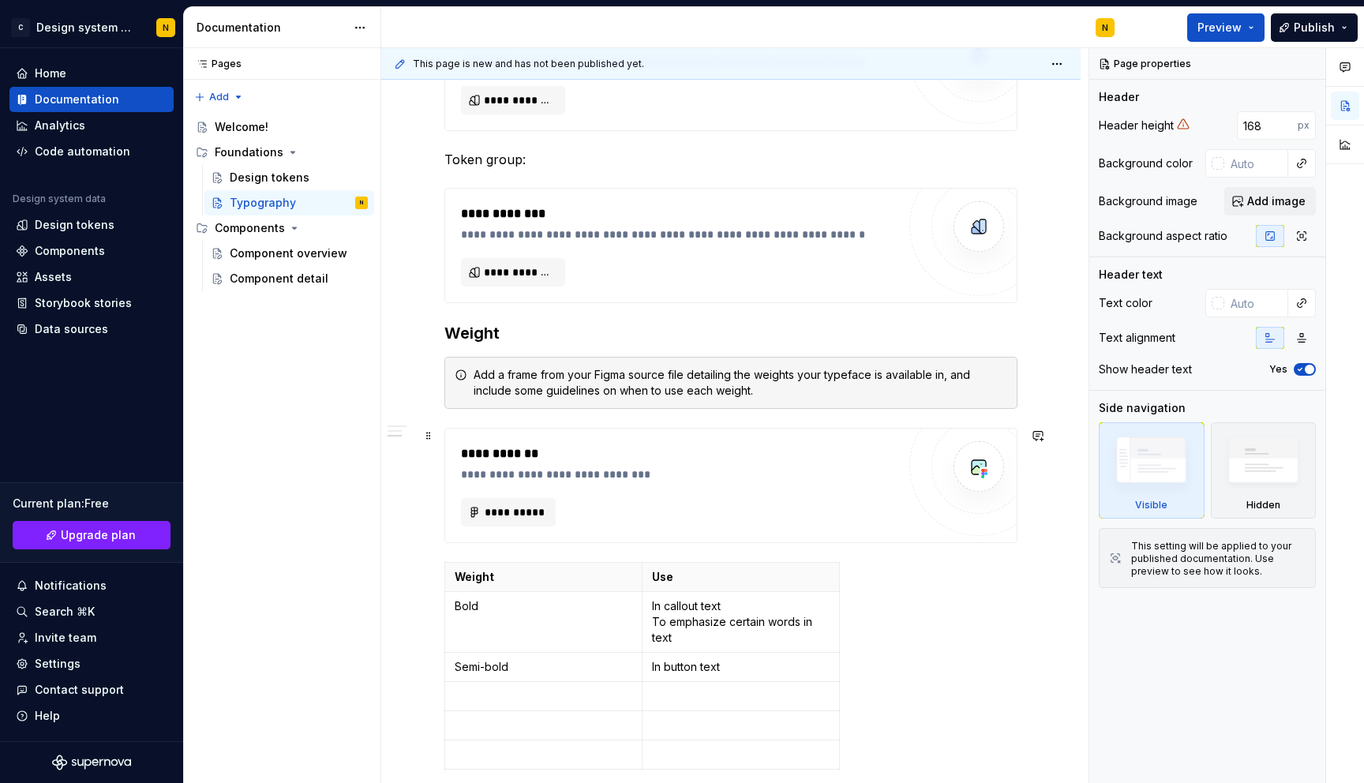
scroll to position [591, 0]
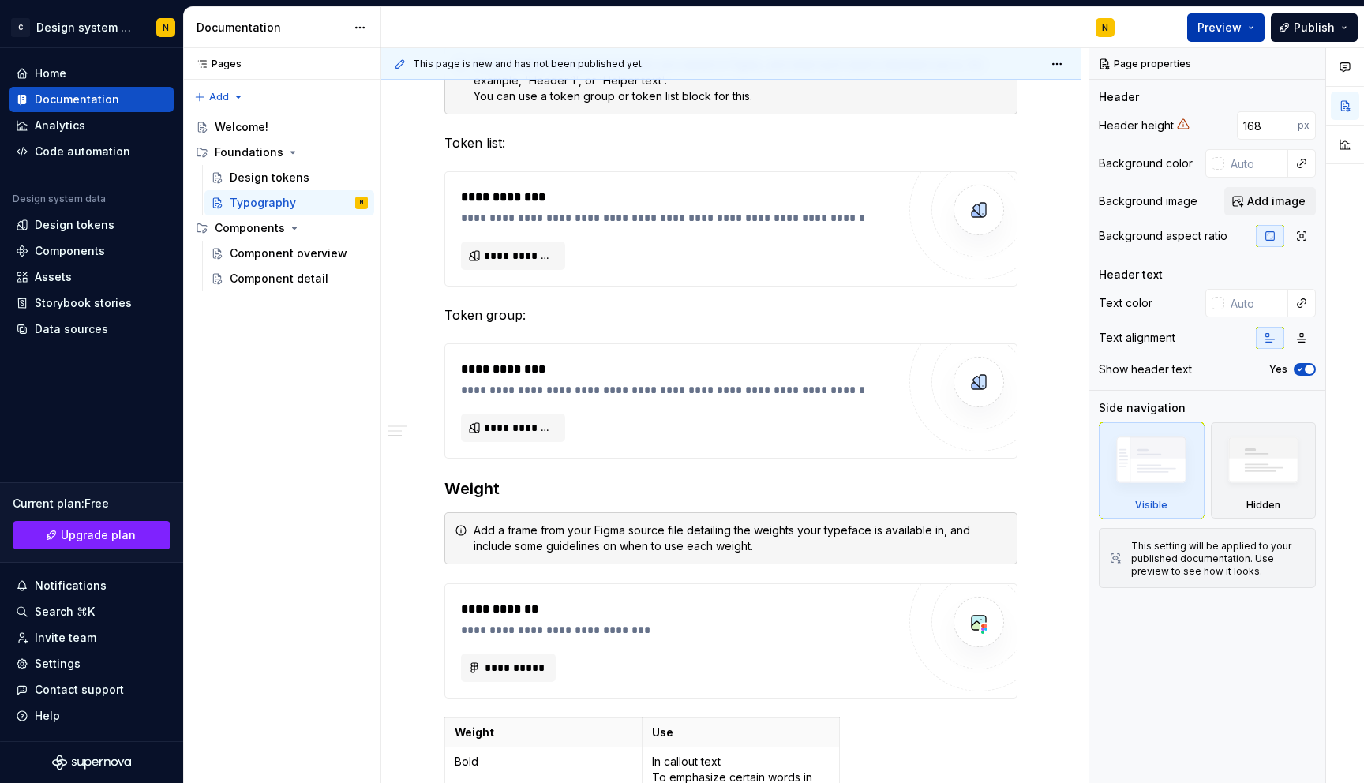
click at [1229, 21] on span "Preview" at bounding box center [1219, 28] width 44 height 16
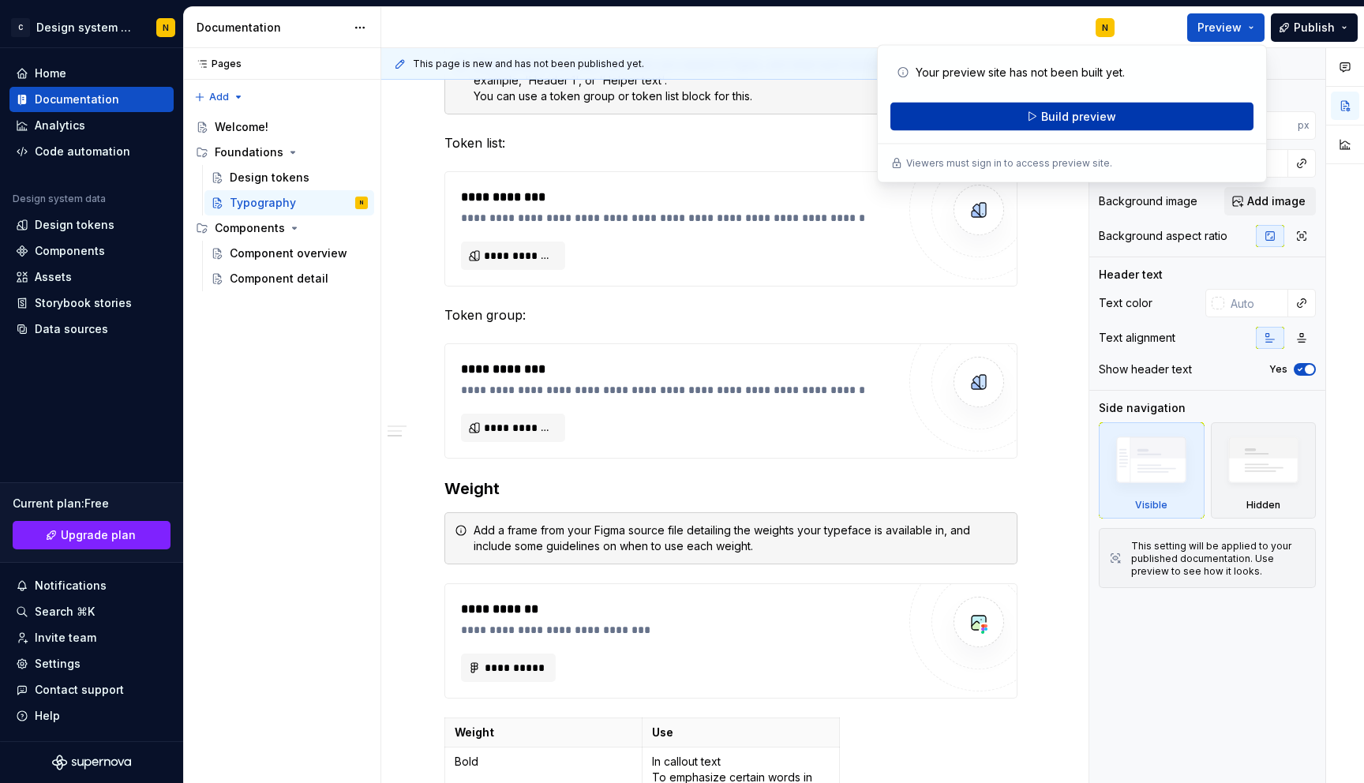
click at [1080, 120] on span "Build preview" at bounding box center [1078, 117] width 75 height 16
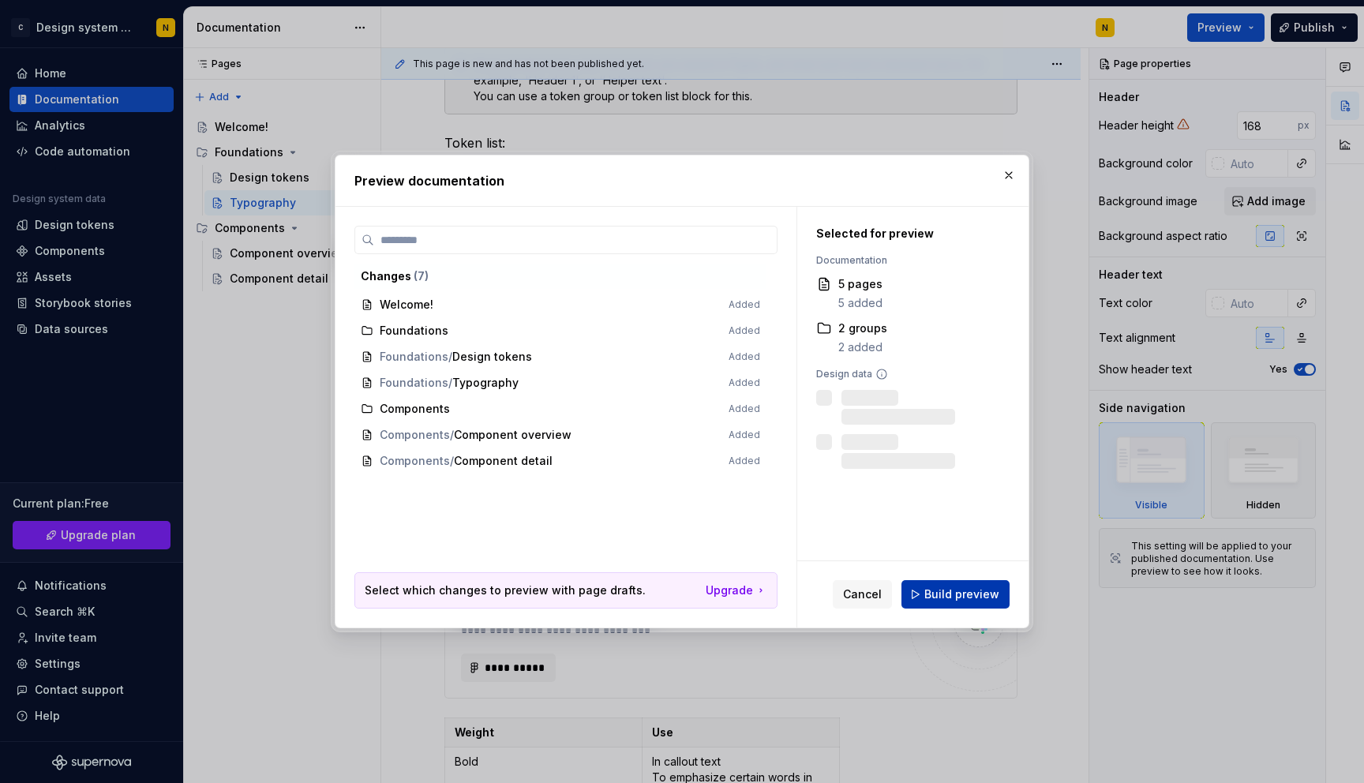
click at [950, 601] on span "Build preview" at bounding box center [961, 594] width 75 height 16
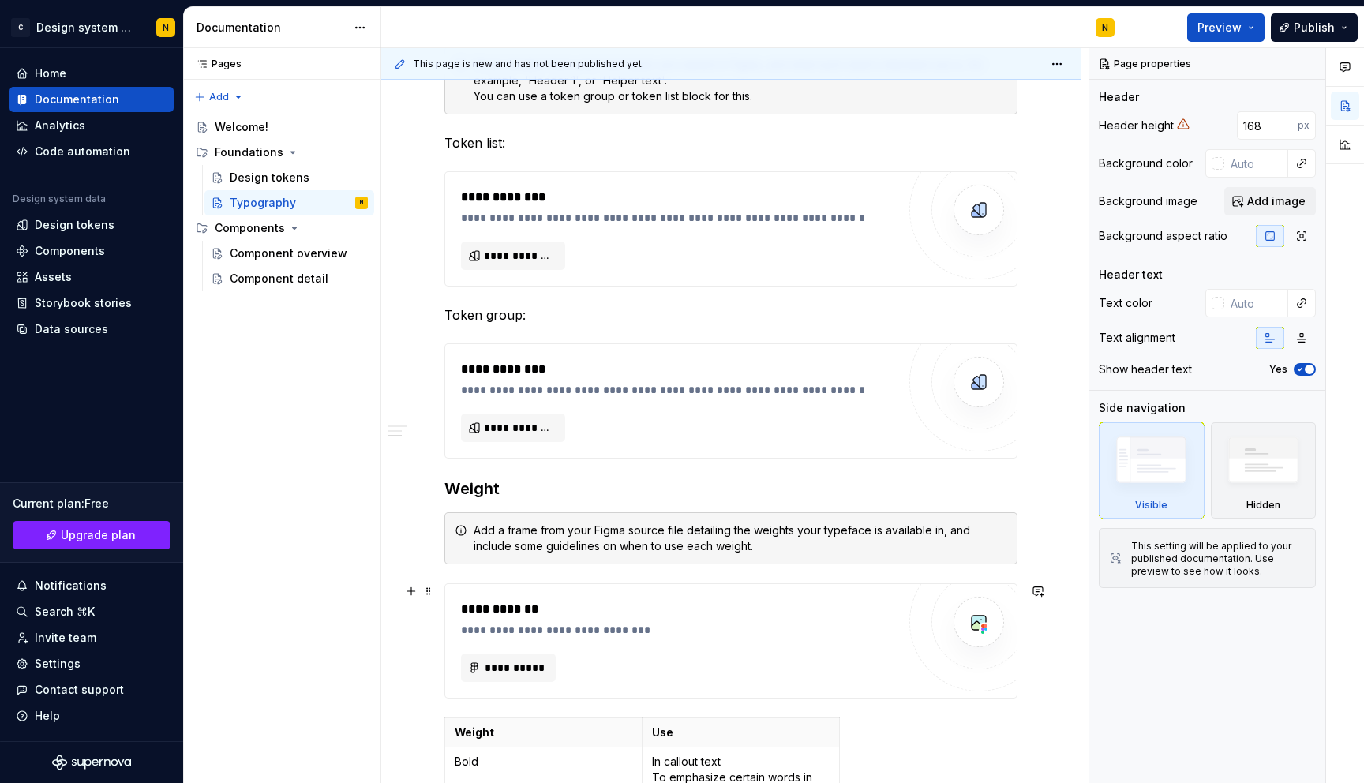
type textarea "*"
